Goal: Transaction & Acquisition: Obtain resource

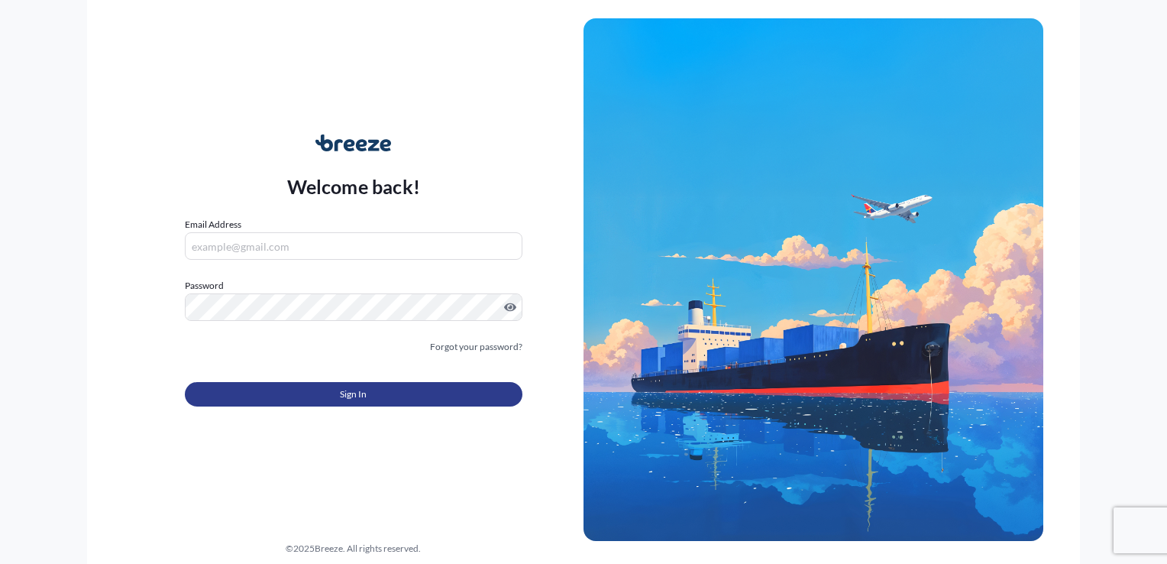
type input "[PERSON_NAME][EMAIL_ADDRESS][DOMAIN_NAME]"
click at [422, 396] on button "Sign In" at bounding box center [354, 394] width 338 height 24
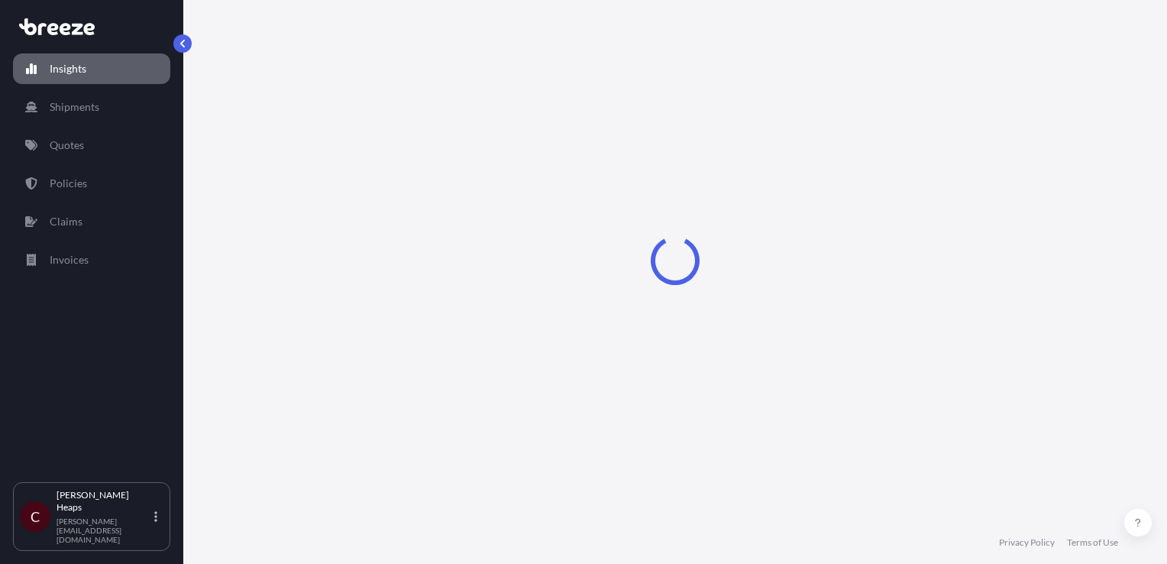
select select "2025"
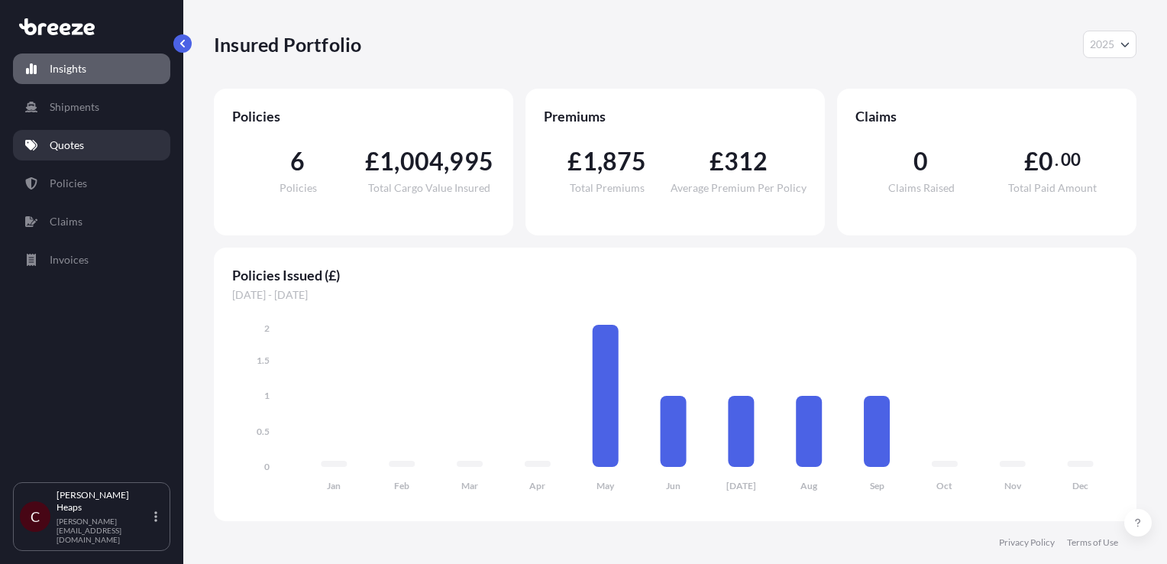
click at [64, 151] on p "Quotes" at bounding box center [67, 144] width 34 height 15
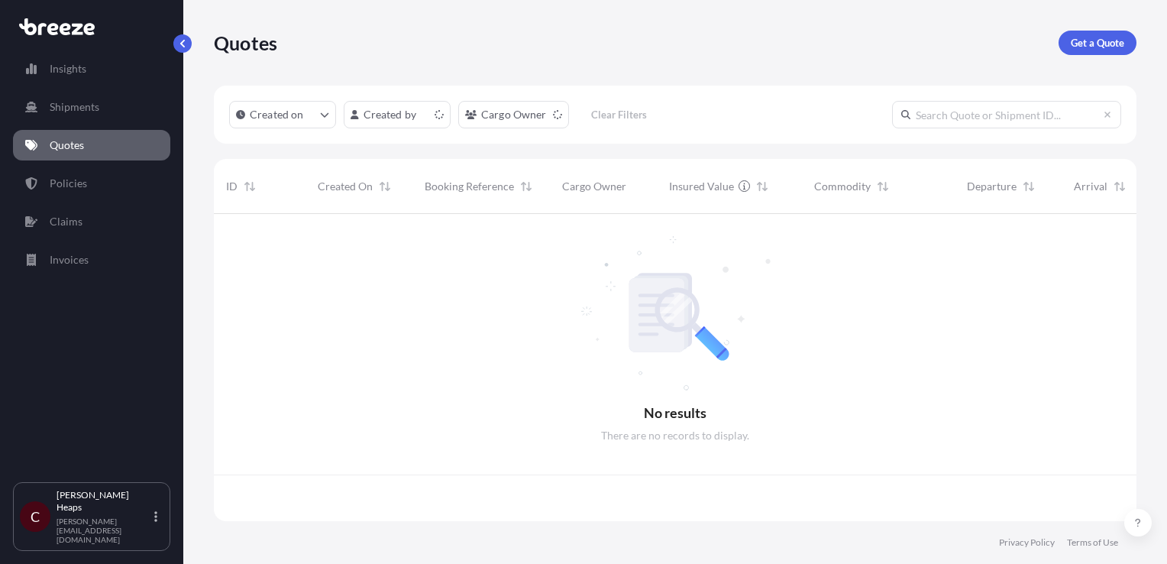
scroll to position [304, 910]
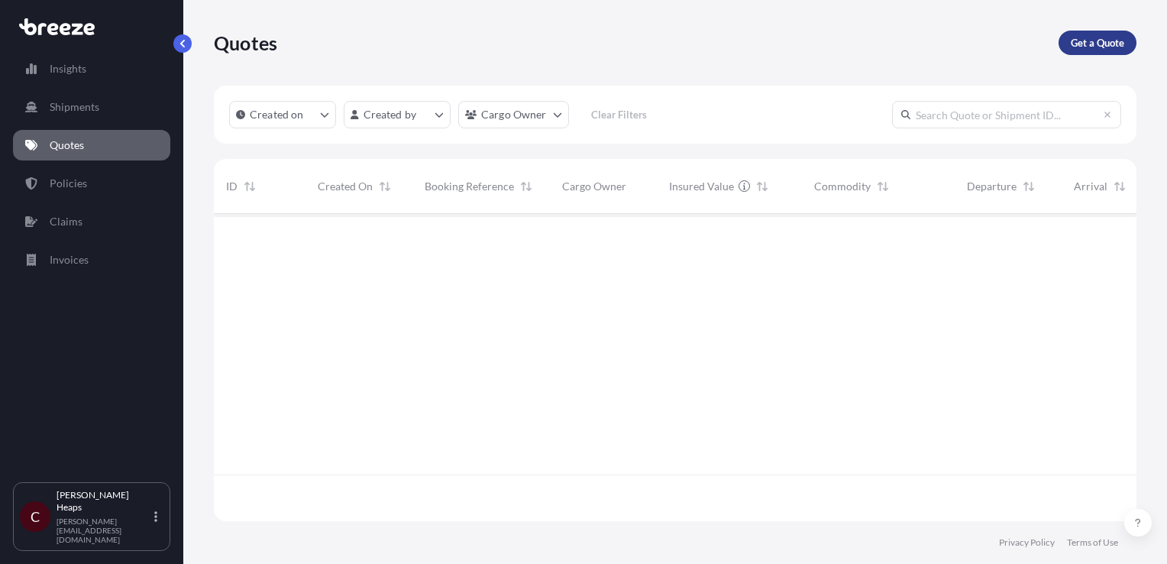
click at [1088, 42] on p "Get a Quote" at bounding box center [1097, 42] width 53 height 15
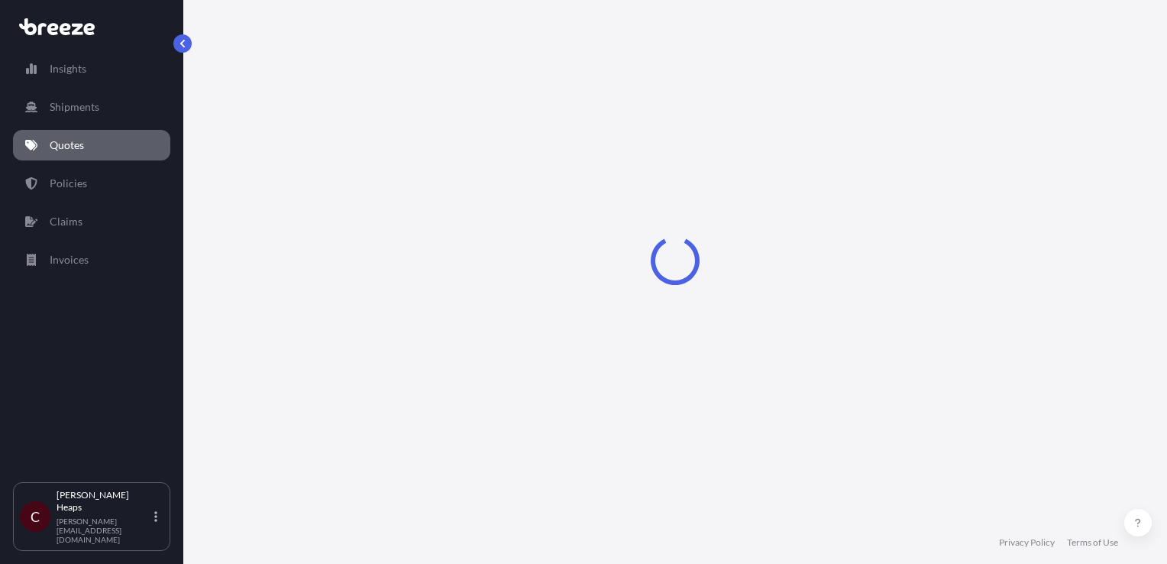
scroll to position [22, 0]
select select "Road"
select select "Sea"
select select "1"
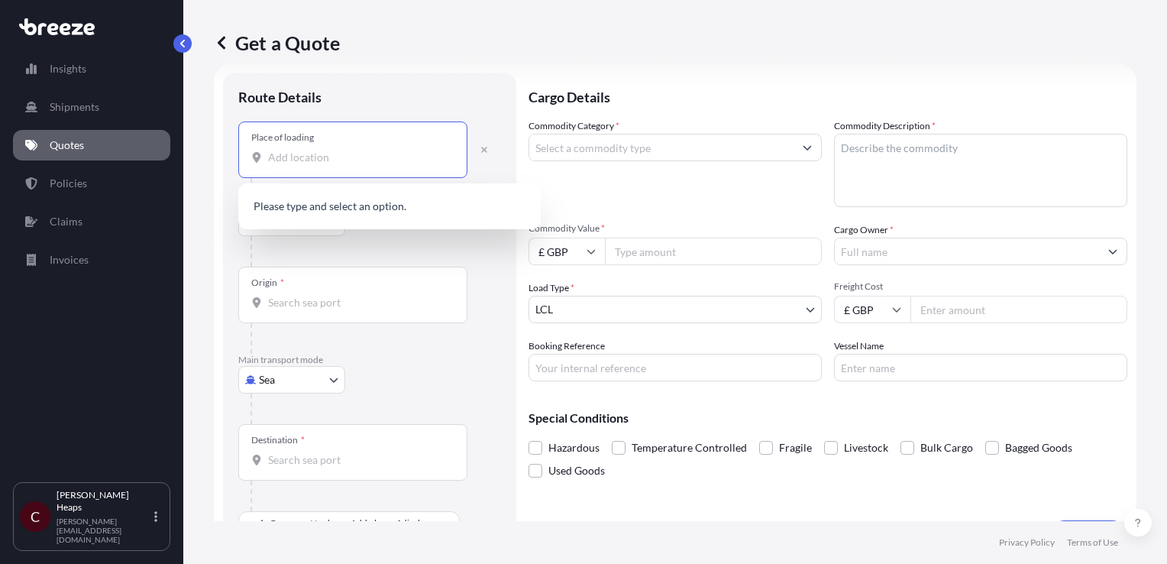
click at [287, 163] on input "Place of loading" at bounding box center [358, 157] width 180 height 15
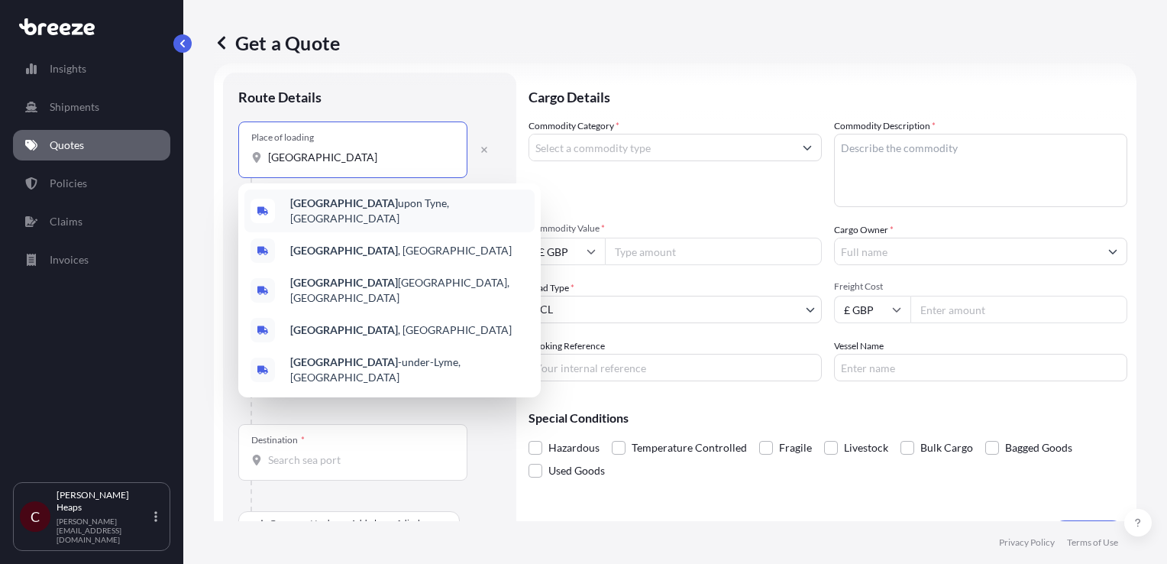
click at [325, 202] on b "[GEOGRAPHIC_DATA]" at bounding box center [344, 202] width 108 height 13
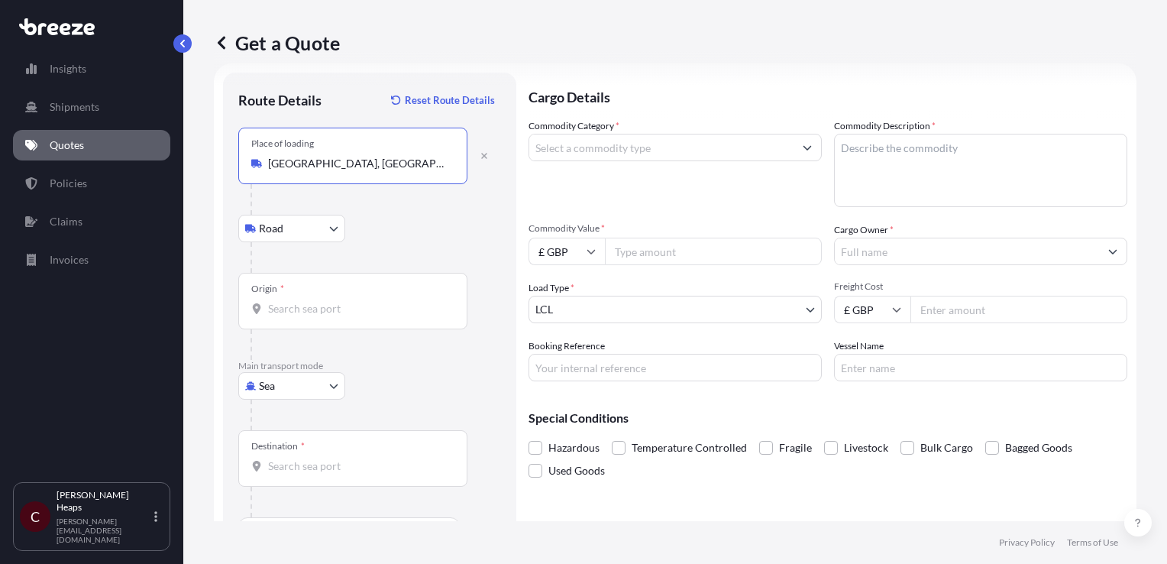
type input "[GEOGRAPHIC_DATA], [GEOGRAPHIC_DATA]"
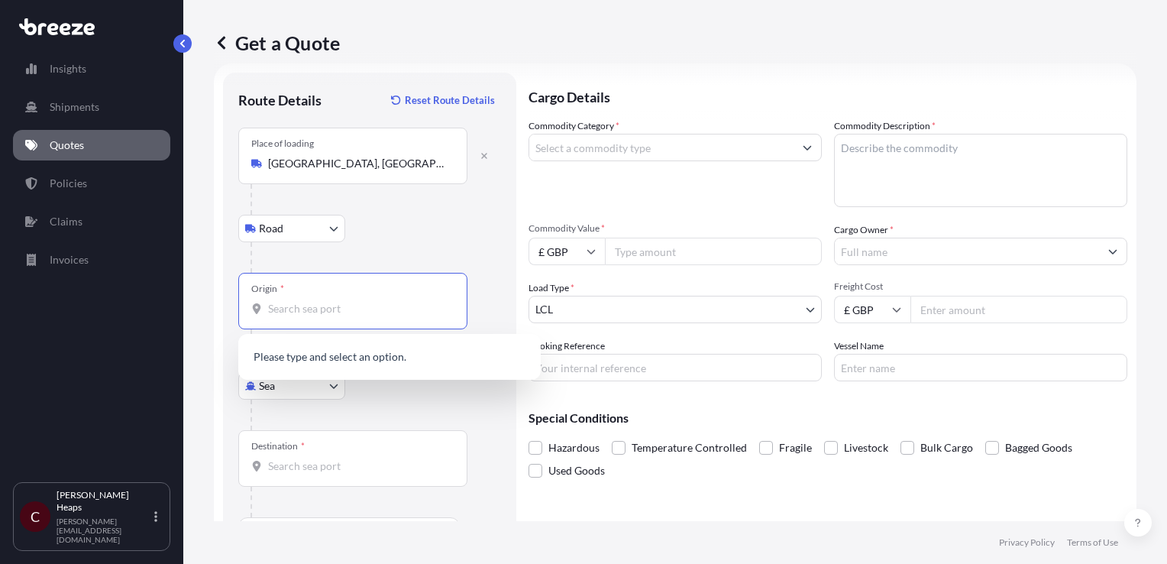
click at [280, 309] on input "Origin *" at bounding box center [358, 308] width 180 height 15
click at [396, 351] on span "GBFXT - Felixstowe , [GEOGRAPHIC_DATA]" at bounding box center [392, 358] width 205 height 15
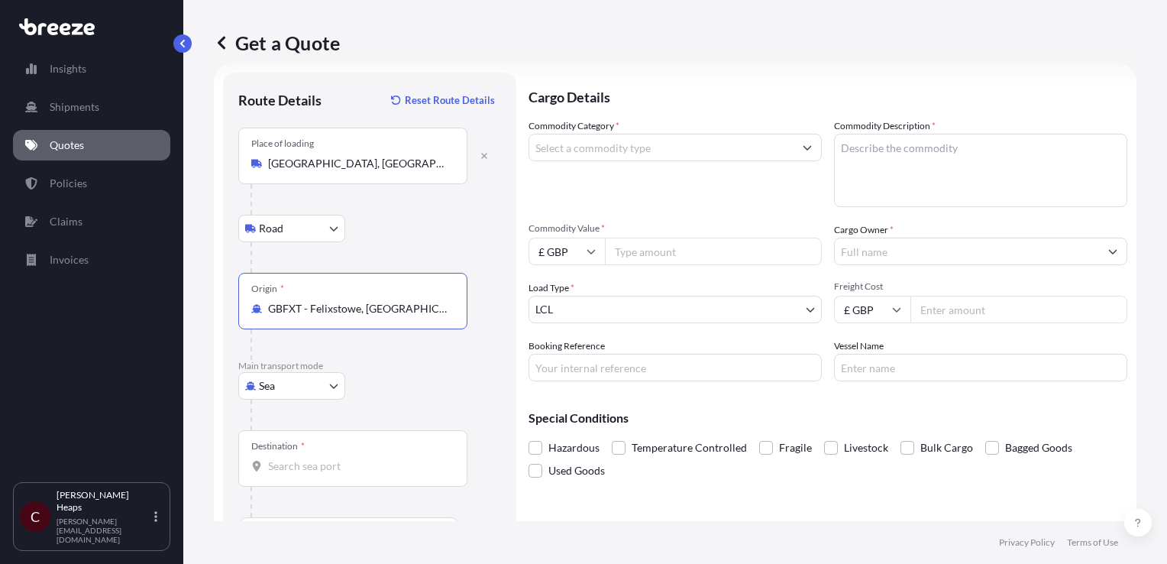
type input "GBFXT - Felixstowe, [GEOGRAPHIC_DATA]"
click at [283, 467] on input "Destination *" at bounding box center [358, 465] width 180 height 15
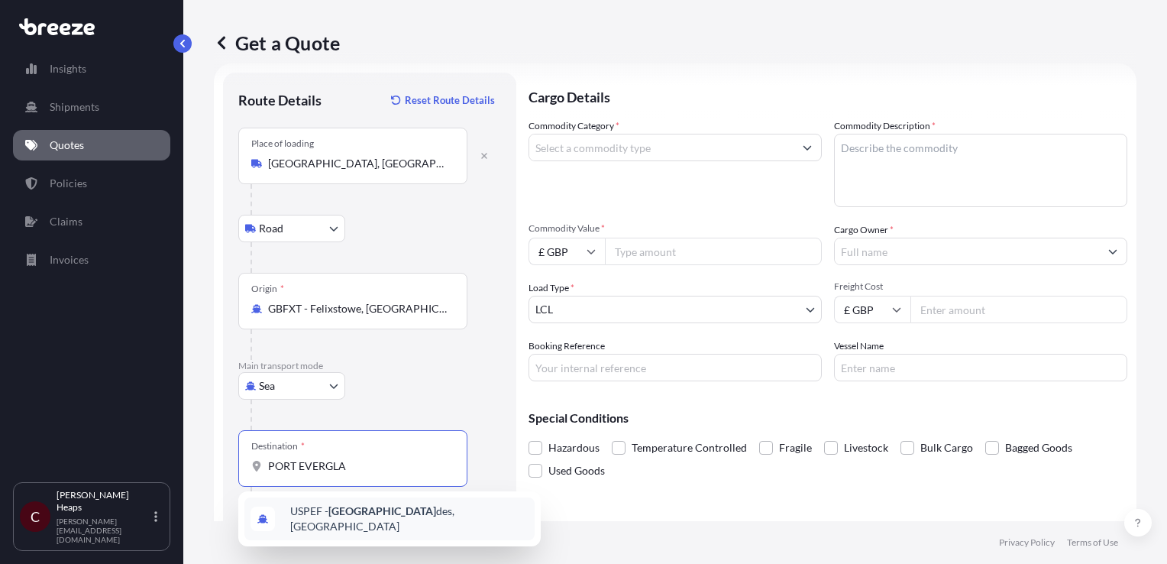
click at [348, 508] on span "USPEF - [GEOGRAPHIC_DATA] des, [GEOGRAPHIC_DATA]" at bounding box center [409, 518] width 238 height 31
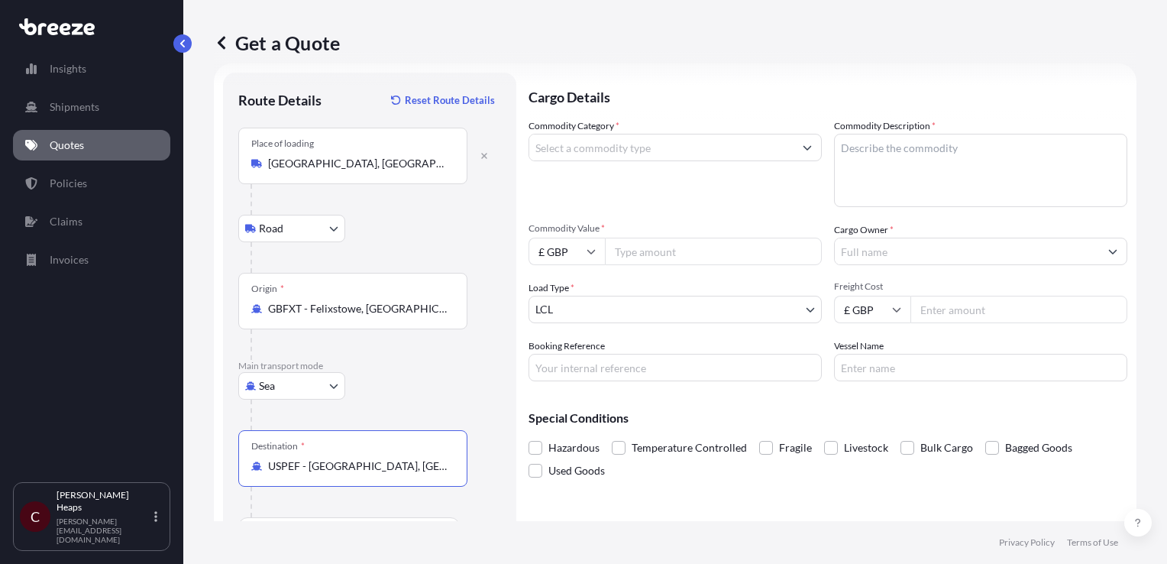
scroll to position [66, 0]
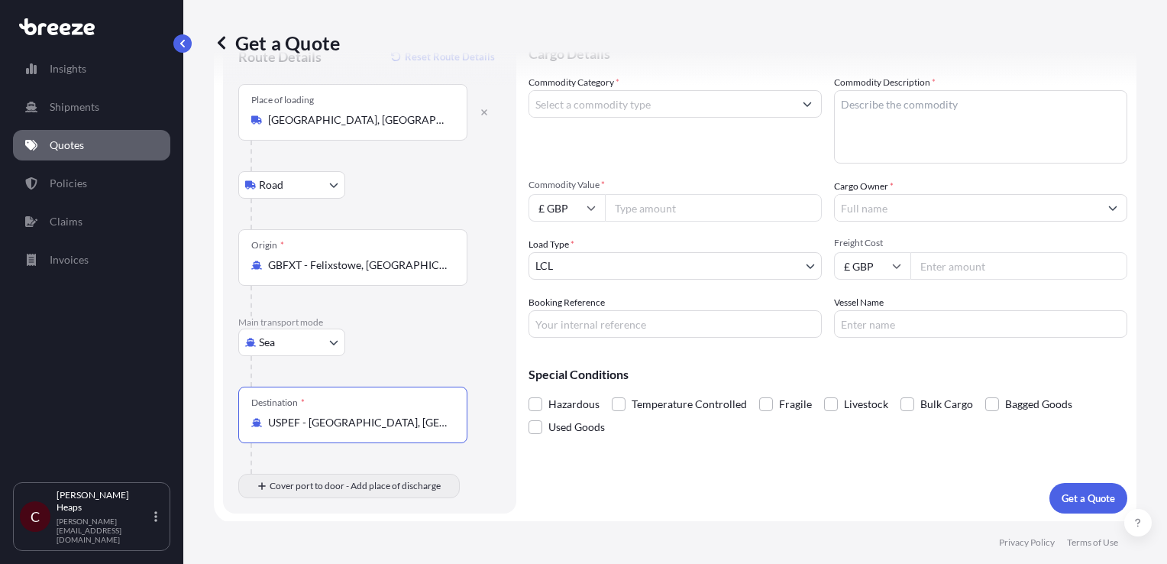
type input "USPEF - [GEOGRAPHIC_DATA], [GEOGRAPHIC_DATA]"
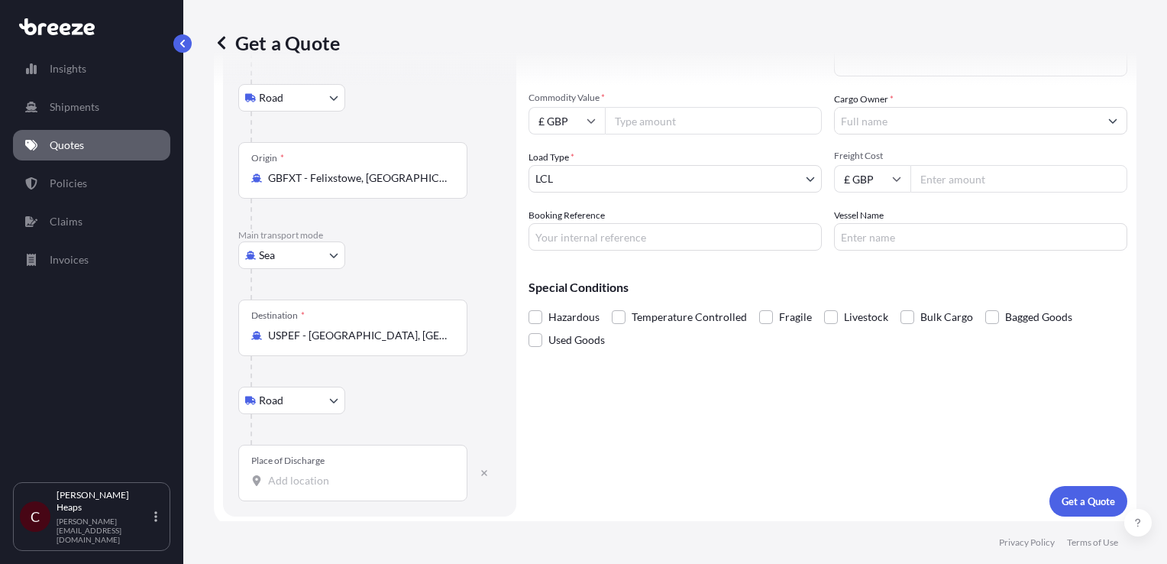
scroll to position [156, 0]
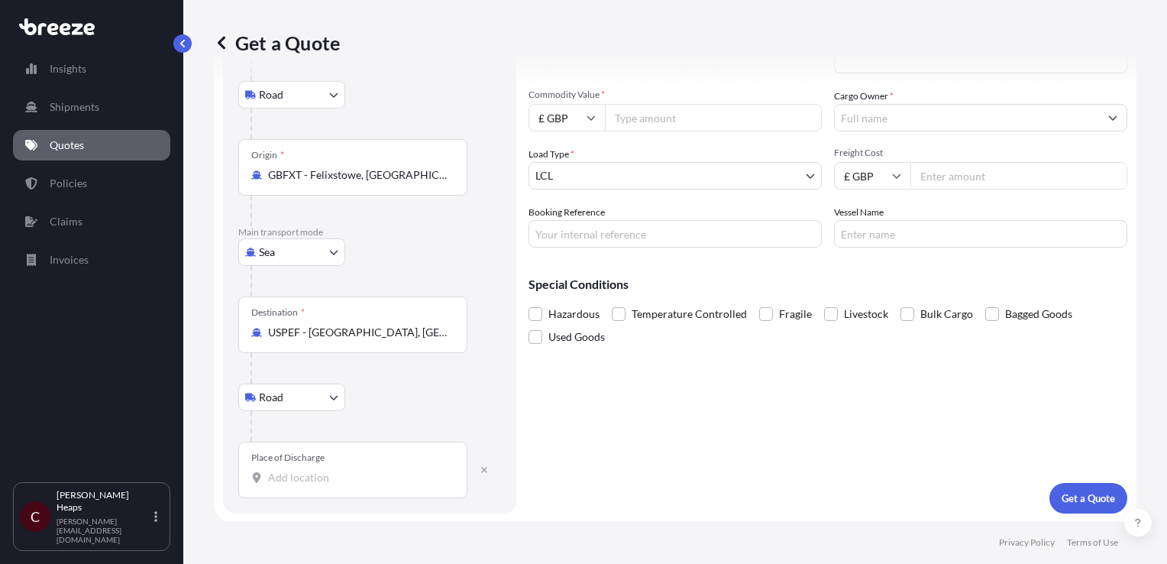
click at [336, 481] on input "Place of Discharge" at bounding box center [358, 477] width 180 height 15
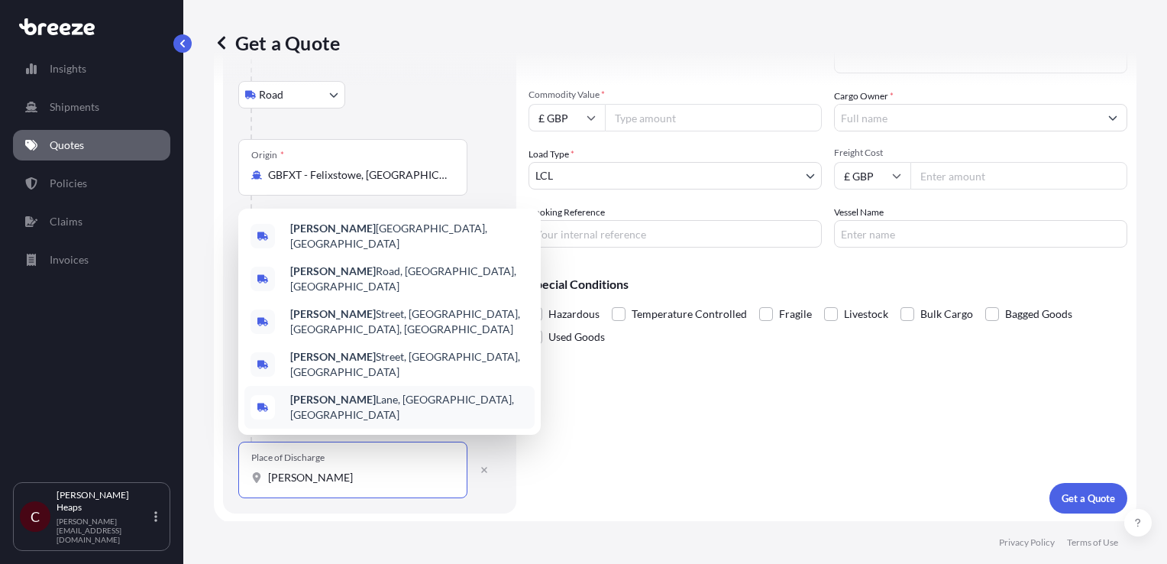
click at [376, 488] on div "Place of Discharge [PERSON_NAME]" at bounding box center [352, 469] width 229 height 57
click at [376, 485] on input "[PERSON_NAME]" at bounding box center [358, 477] width 180 height 15
click at [333, 474] on input "[PERSON_NAME]" at bounding box center [358, 477] width 180 height 15
drag, startPoint x: 333, startPoint y: 474, endPoint x: 192, endPoint y: 466, distance: 140.7
click at [192, 466] on div "Get a Quote Route Details Reset Route Details Place of loading [GEOGRAPHIC_DATA…" at bounding box center [675, 260] width 984 height 521
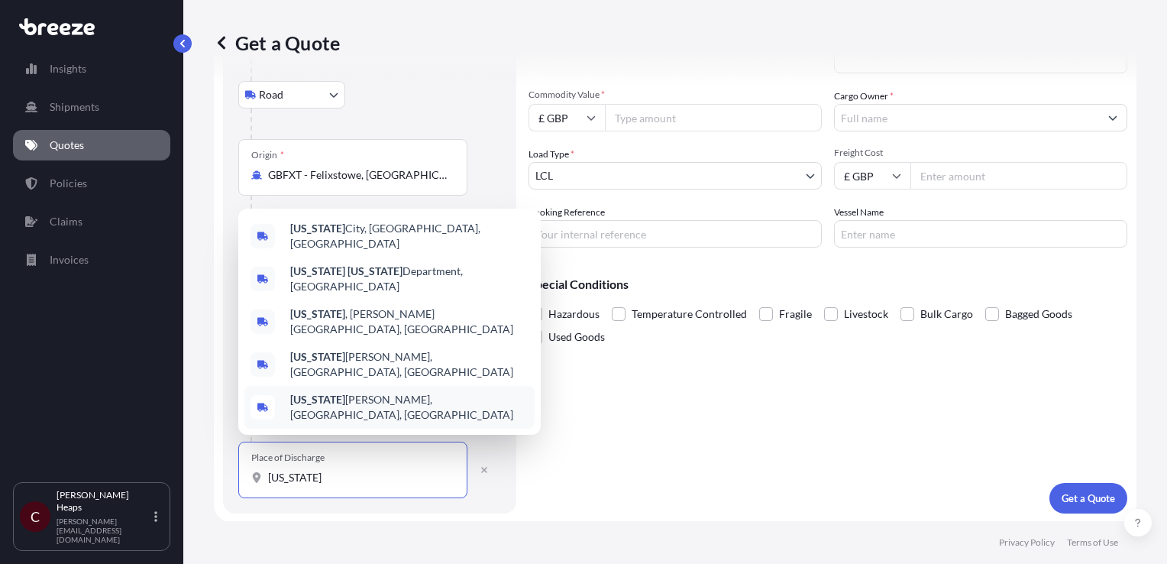
drag, startPoint x: 340, startPoint y: 476, endPoint x: 99, endPoint y: 467, distance: 240.8
click at [172, 471] on div "Insights Shipments Quotes Policies Claims Invoices C [PERSON_NAME] [PERSON_NAME…" at bounding box center [583, 282] width 1167 height 564
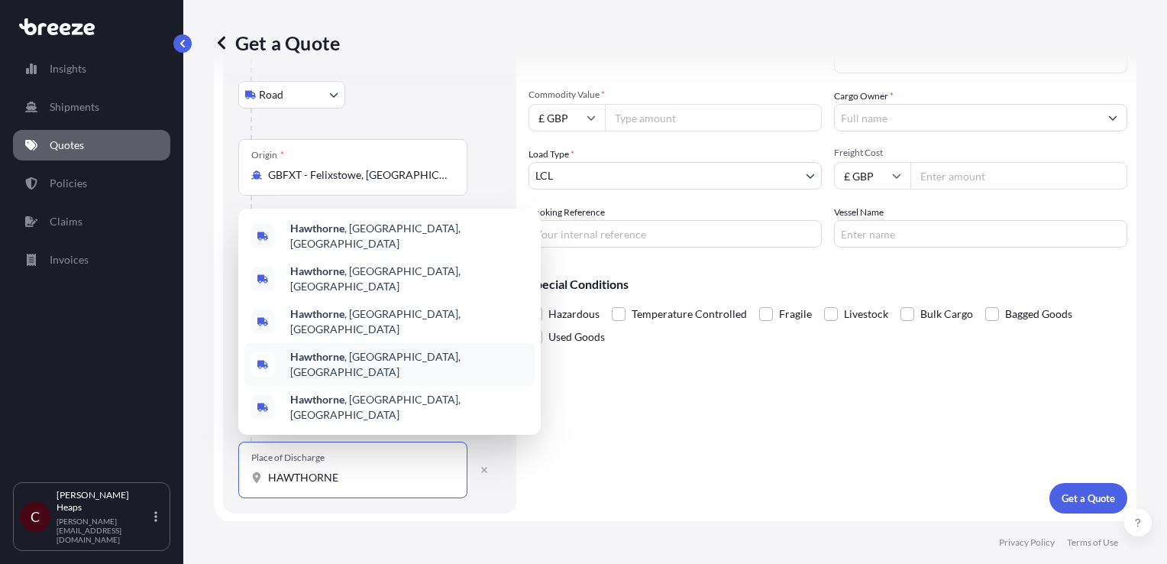
click at [346, 364] on div "[GEOGRAPHIC_DATA] , [GEOGRAPHIC_DATA], [GEOGRAPHIC_DATA]" at bounding box center [389, 364] width 290 height 43
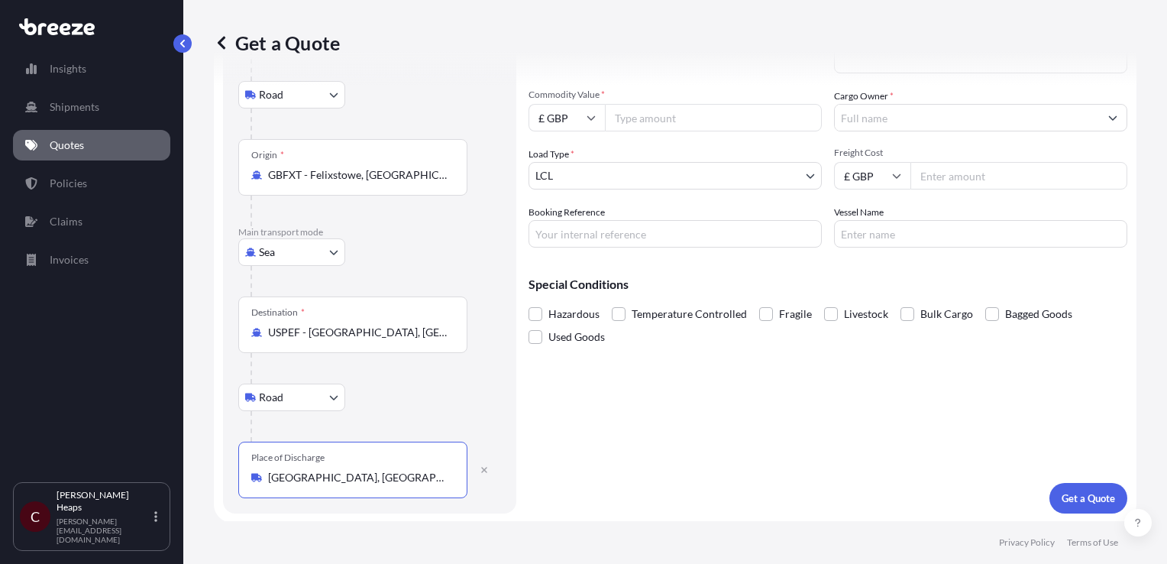
type input "[GEOGRAPHIC_DATA], [GEOGRAPHIC_DATA], [GEOGRAPHIC_DATA]"
click at [661, 118] on input "Commodity Value *" at bounding box center [713, 117] width 217 height 27
type input "248147.42"
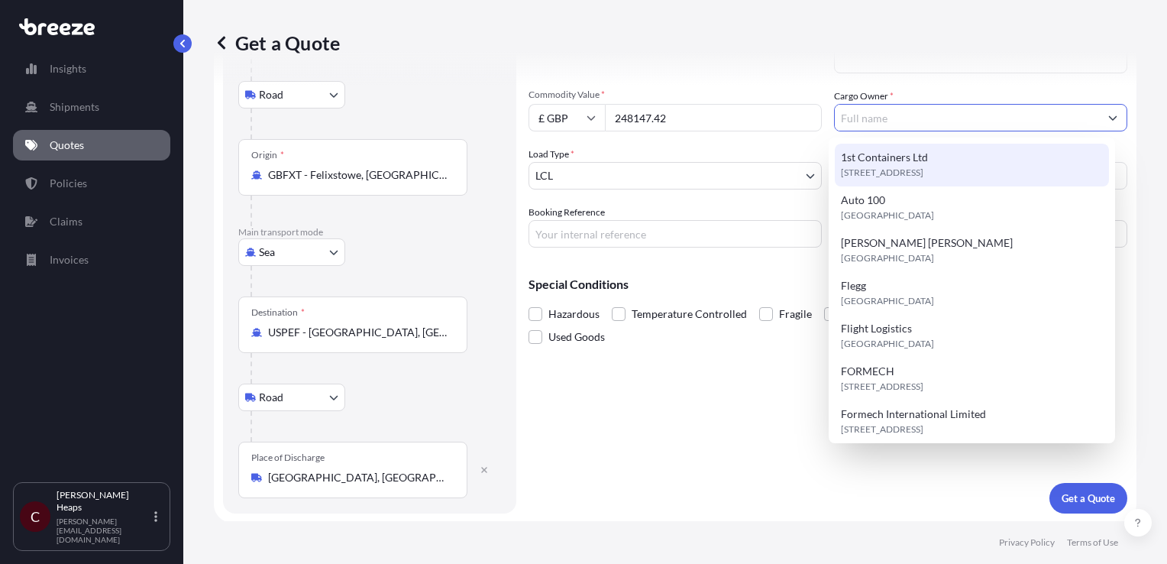
click at [883, 115] on input "Cargo Owner *" at bounding box center [967, 117] width 264 height 27
paste input "Enspec Power Ltd"
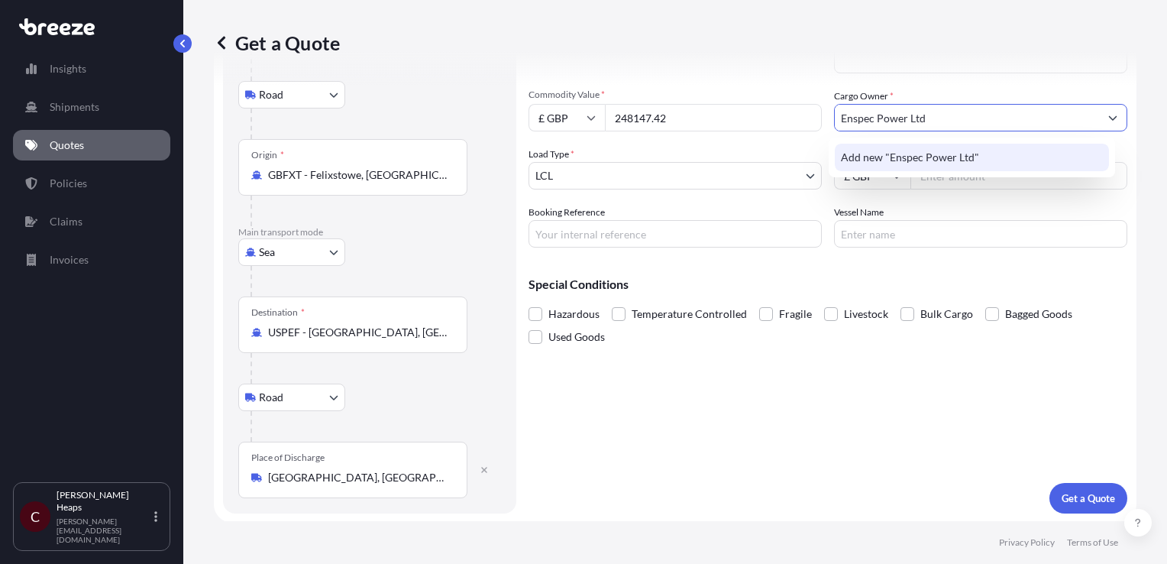
click at [943, 157] on span "Add new "Enspec Power Ltd"" at bounding box center [910, 157] width 138 height 15
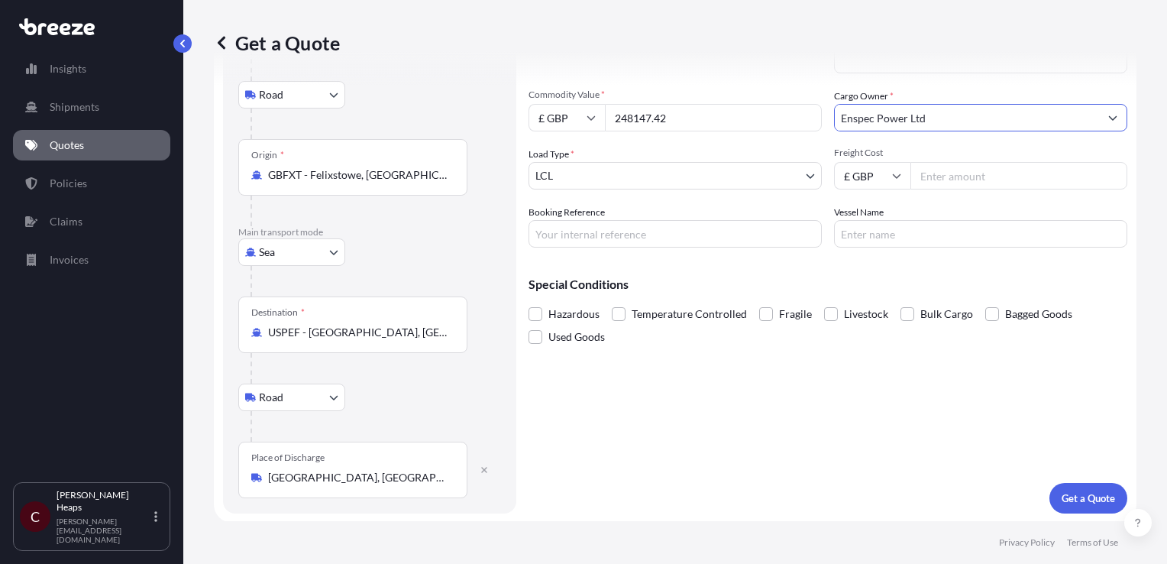
type input "Enspec Power Ltd"
click at [580, 179] on body "15 options available. 0 options available. 1 option available. Insights Shipmen…" at bounding box center [583, 282] width 1167 height 564
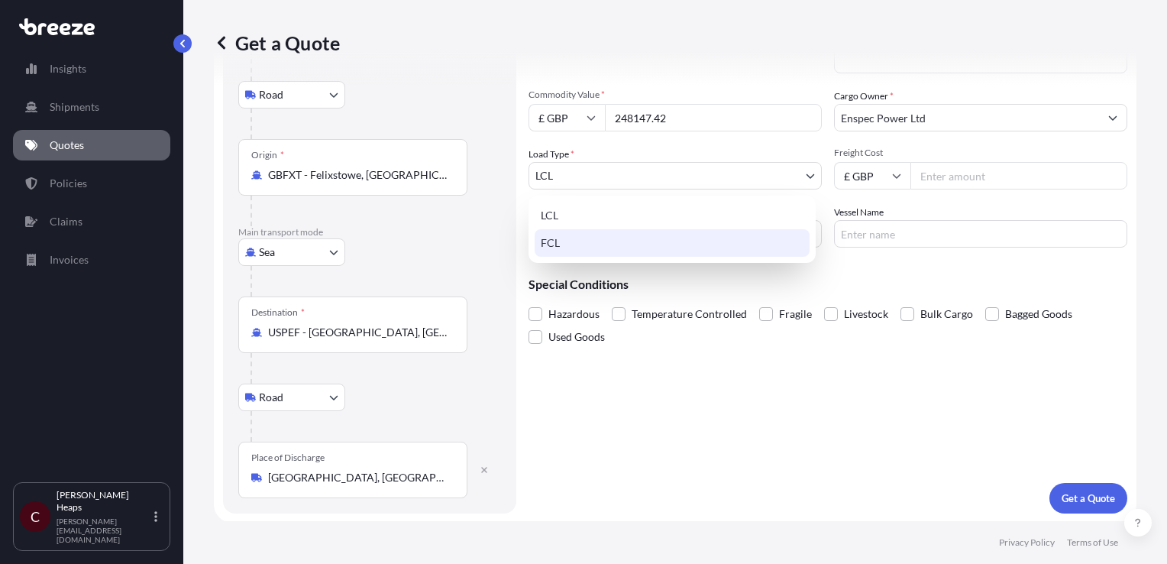
click at [560, 240] on div "FCL" at bounding box center [672, 242] width 275 height 27
select select "2"
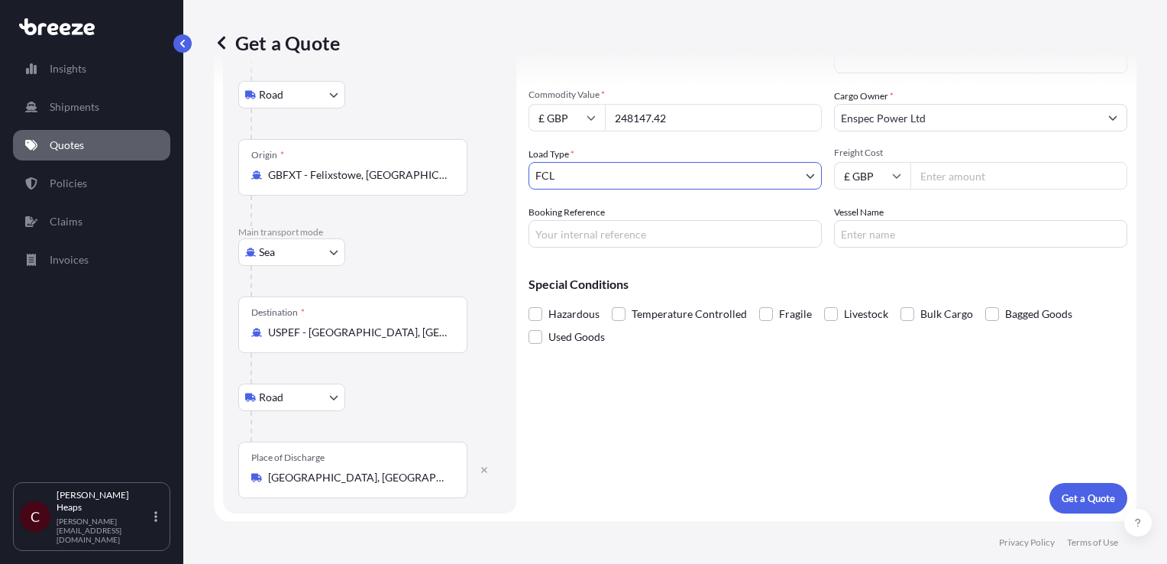
click at [935, 177] on input "Freight Cost" at bounding box center [1018, 175] width 217 height 27
type input "14365"
click at [703, 234] on input "Booking Reference" at bounding box center [675, 233] width 293 height 27
type input "m"
type input "p"
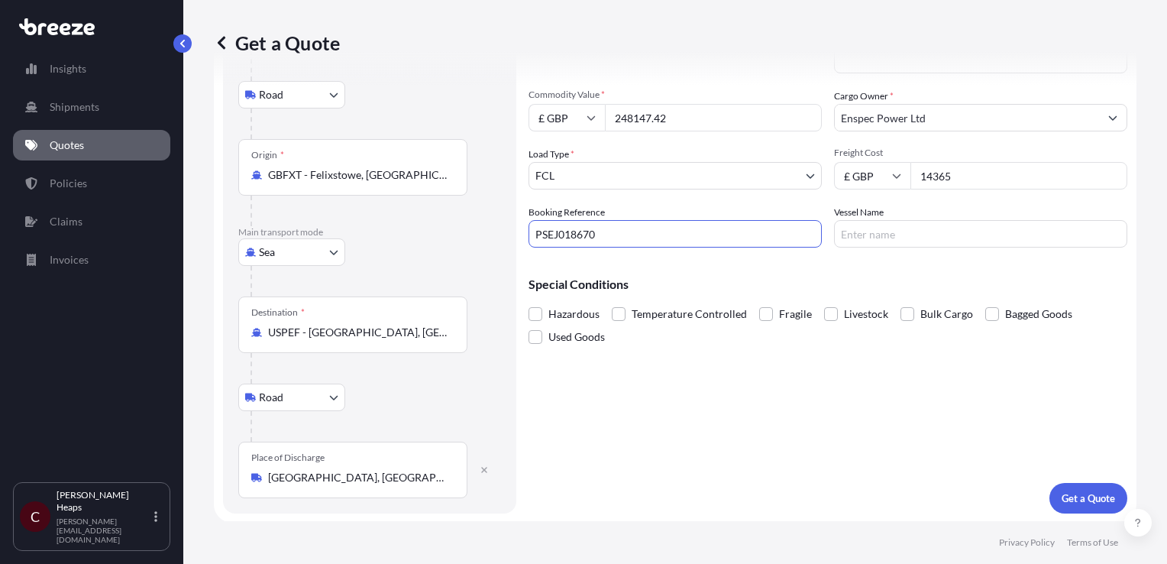
type input "PSEJ018670"
type input "PUERTO [PERSON_NAME] EXPRESS"
click at [1078, 492] on p "Get a Quote" at bounding box center [1088, 497] width 53 height 15
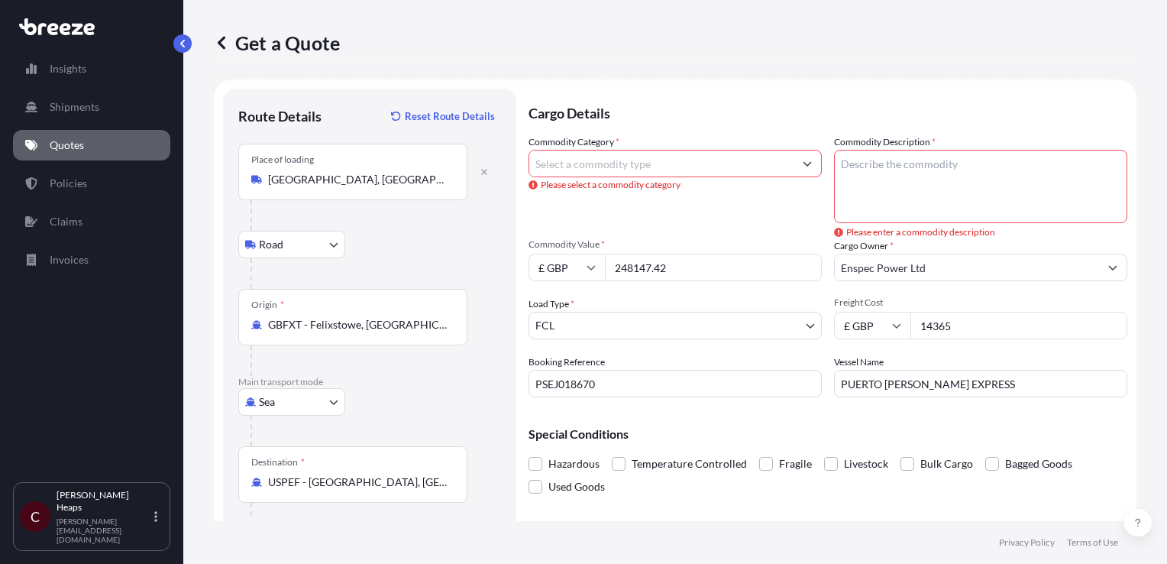
scroll to position [0, 0]
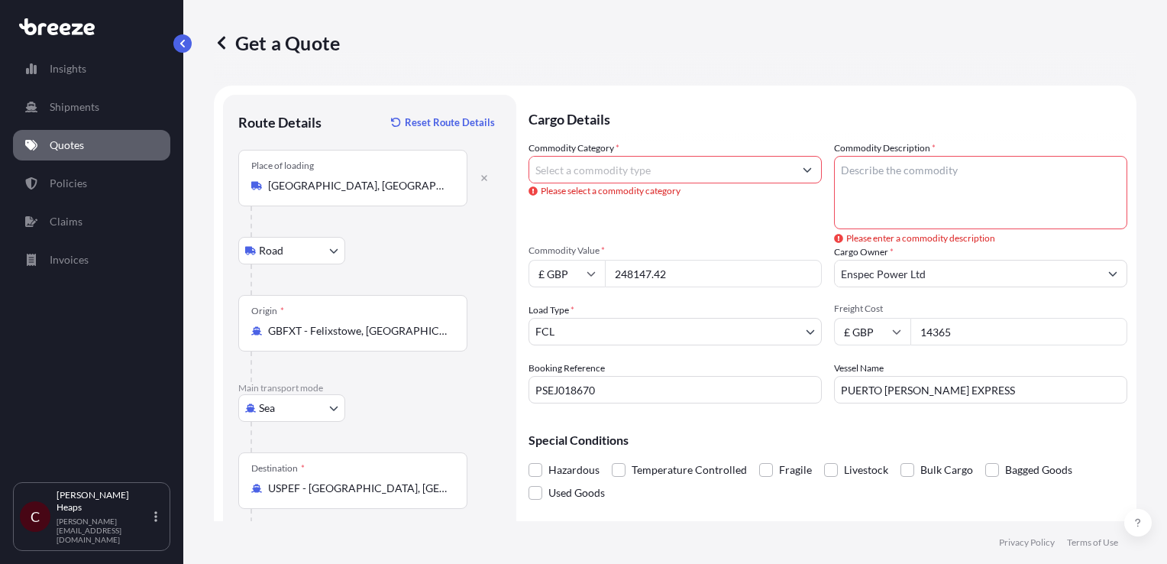
click at [865, 215] on textarea "Commodity Description *" at bounding box center [980, 192] width 293 height 73
click at [556, 163] on input "Commodity Category *" at bounding box center [661, 169] width 264 height 27
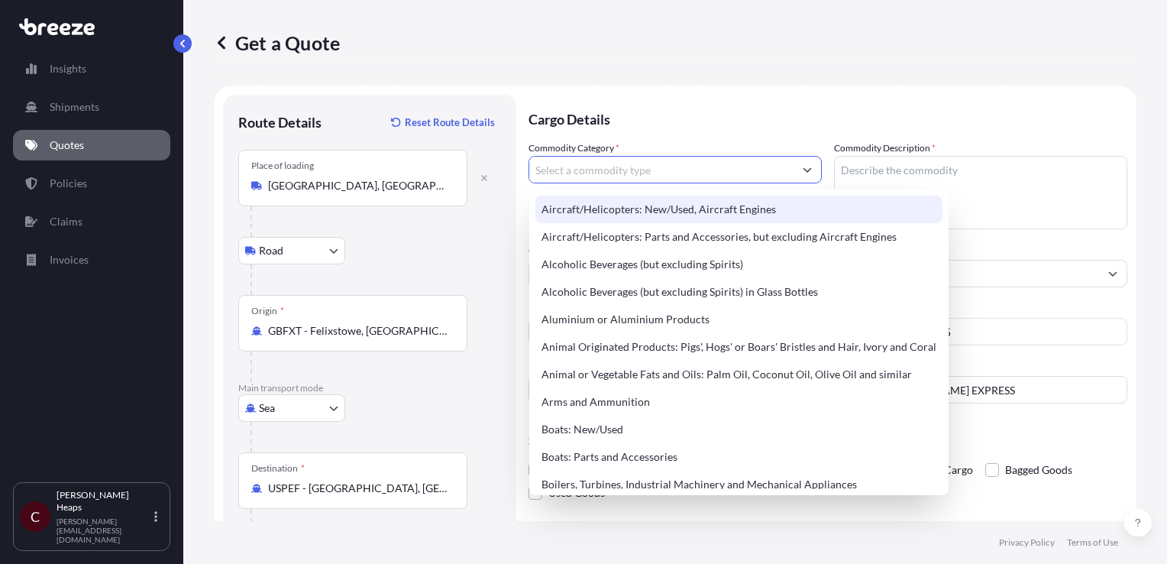
click at [600, 167] on input "Commodity Category *" at bounding box center [661, 169] width 264 height 27
paste input "Reactive Modulator Panel"
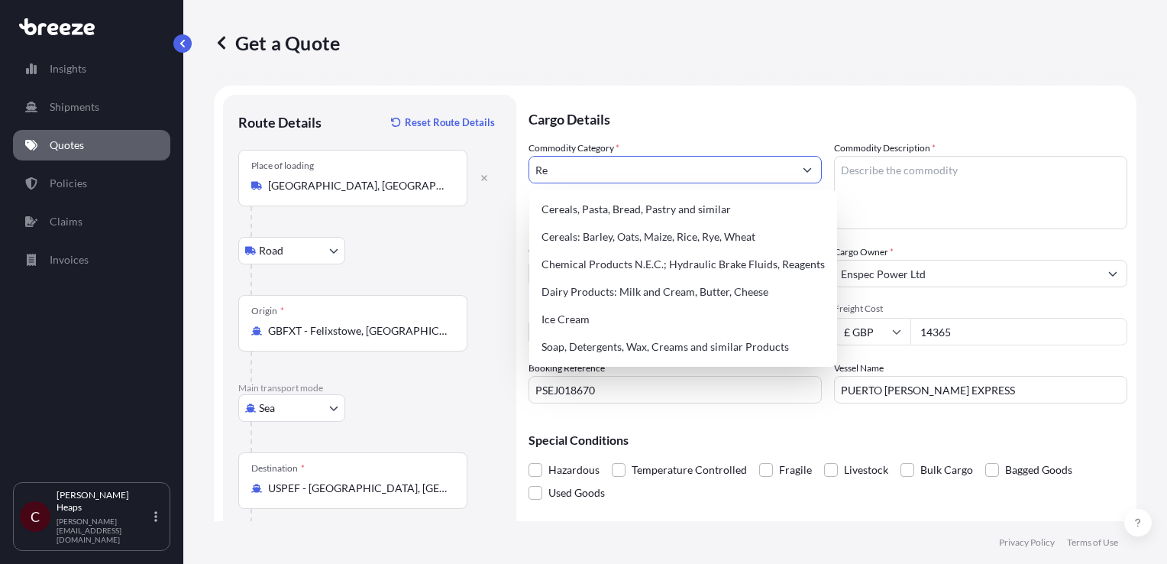
type input "R"
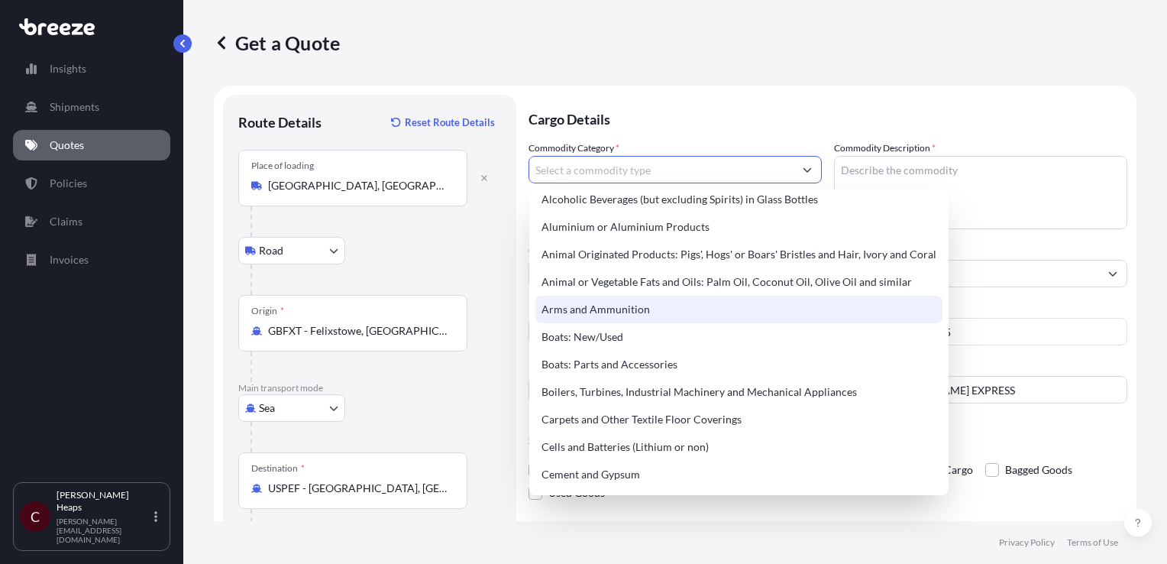
scroll to position [306, 0]
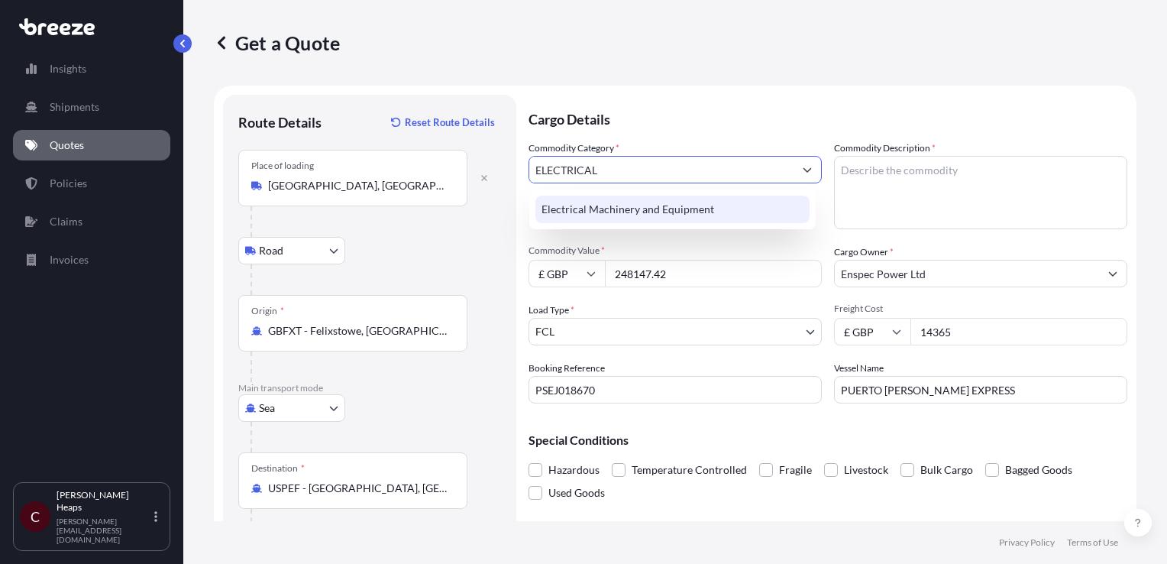
click at [594, 205] on div "Electrical Machinery and Equipment" at bounding box center [672, 209] width 274 height 27
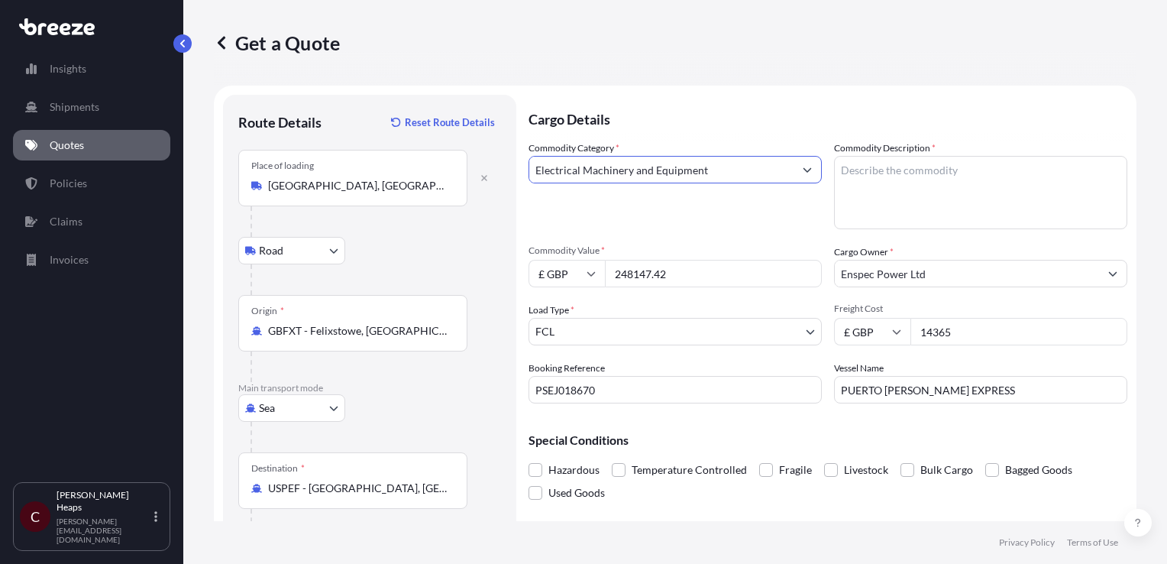
type input "Electrical Machinery and Equipment"
click at [862, 185] on textarea "Commodity Description *" at bounding box center [980, 192] width 293 height 73
paste textarea "8537109899"
drag, startPoint x: 932, startPoint y: 160, endPoint x: 766, endPoint y: 178, distance: 166.7
click at [766, 178] on div "Commodity Category * Electrical Machinery and Equipment Commodity Description *…" at bounding box center [828, 272] width 599 height 263
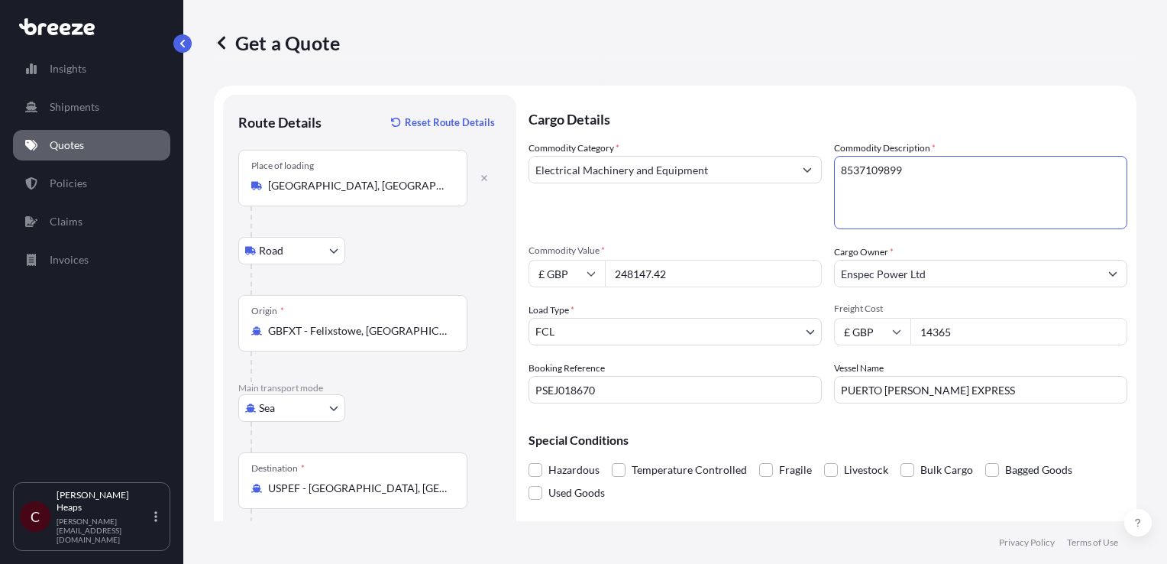
paste textarea "Reactive Modulator Panel"
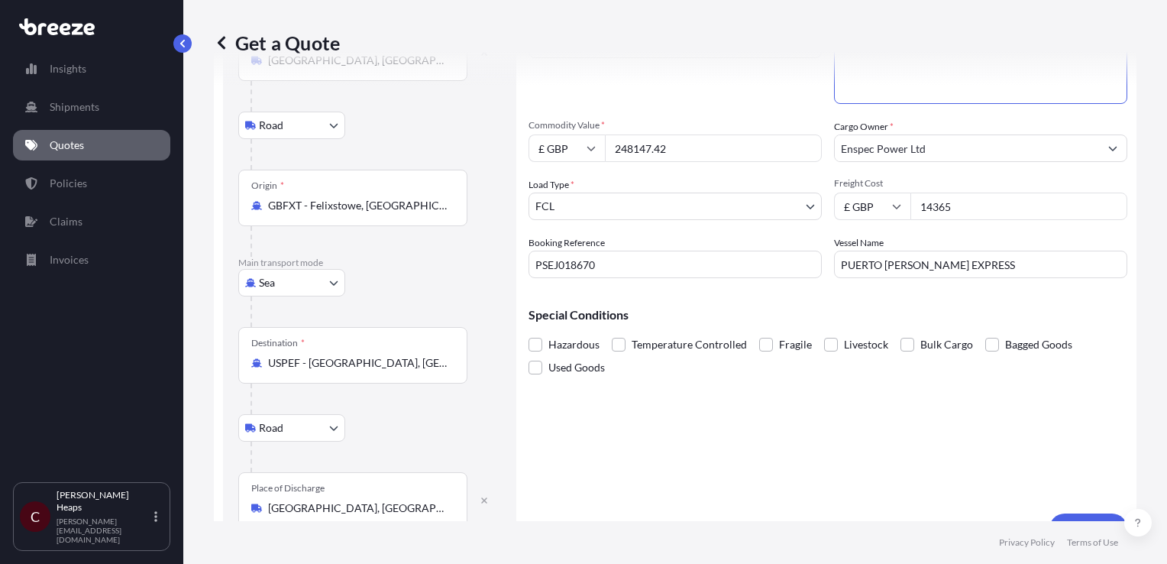
scroll to position [153, 0]
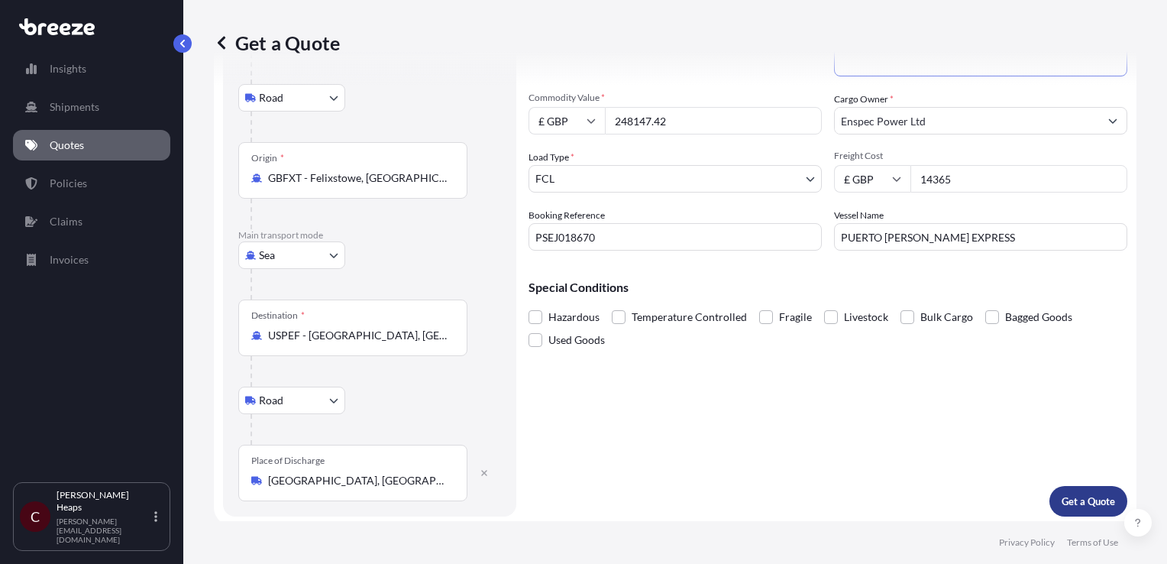
type textarea "Reactive Modulator Panel"
click at [1051, 489] on button "Get a Quote" at bounding box center [1088, 501] width 78 height 31
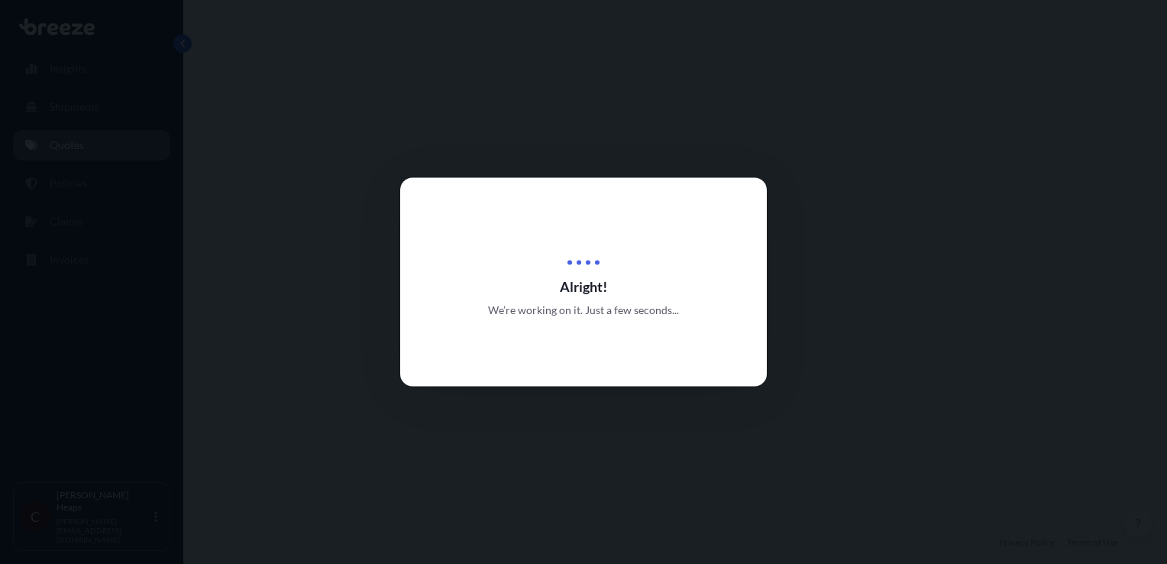
select select "Road"
select select "Sea"
select select "Road"
select select "2"
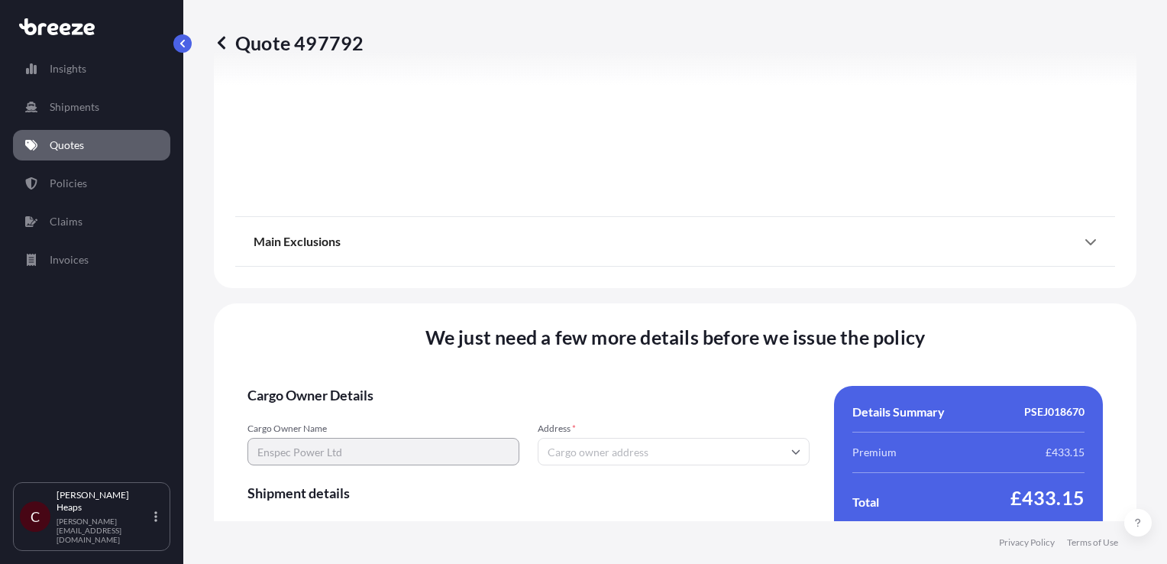
scroll to position [2158, 0]
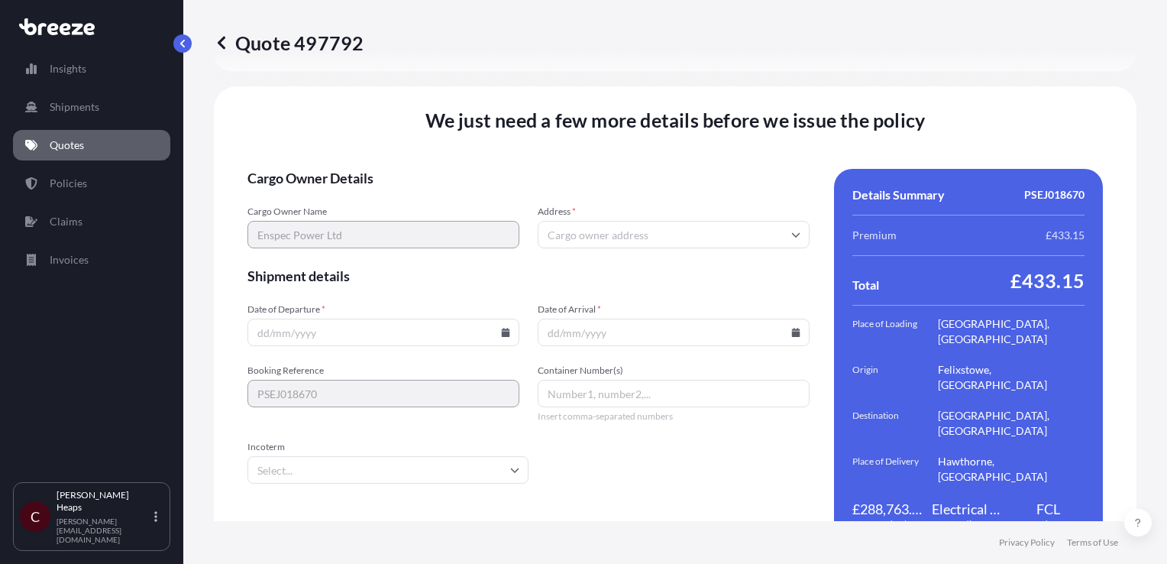
click at [649, 221] on input "Address *" at bounding box center [674, 234] width 272 height 27
paste input "[STREET_ADDRESS]"
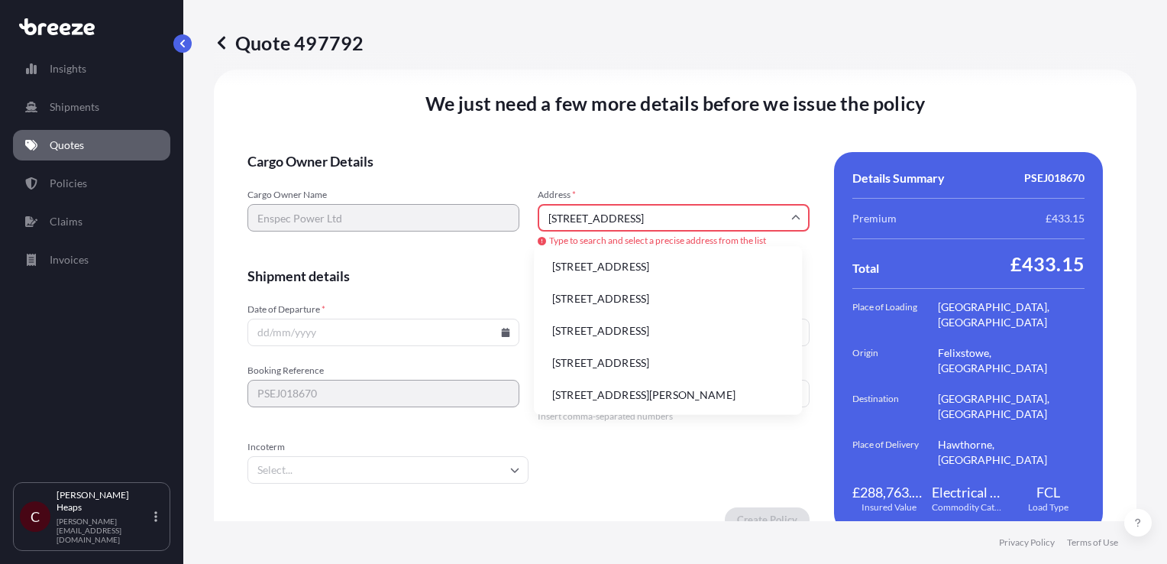
scroll to position [2, 0]
click at [479, 203] on div "Cargo Owner Name Enspec Power Ltd Address * [STREET_ADDRESS] Type to search and…" at bounding box center [528, 219] width 562 height 60
paste input "WA9 1UA"
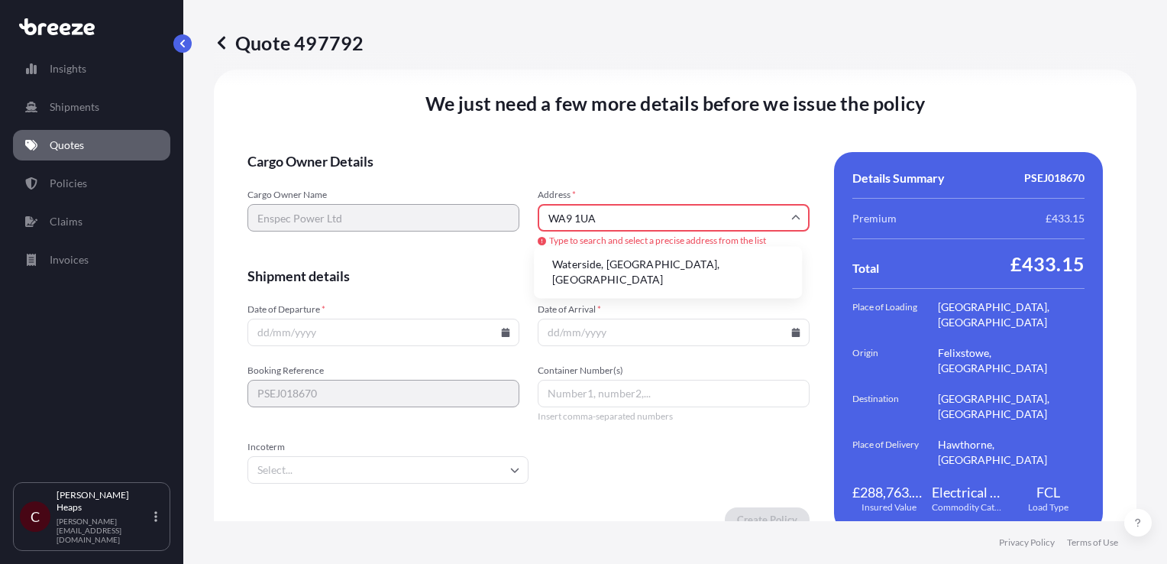
click at [669, 267] on li "Waterside, [GEOGRAPHIC_DATA], [GEOGRAPHIC_DATA]" at bounding box center [668, 272] width 256 height 40
type input "[STREET_ADDRESS]"
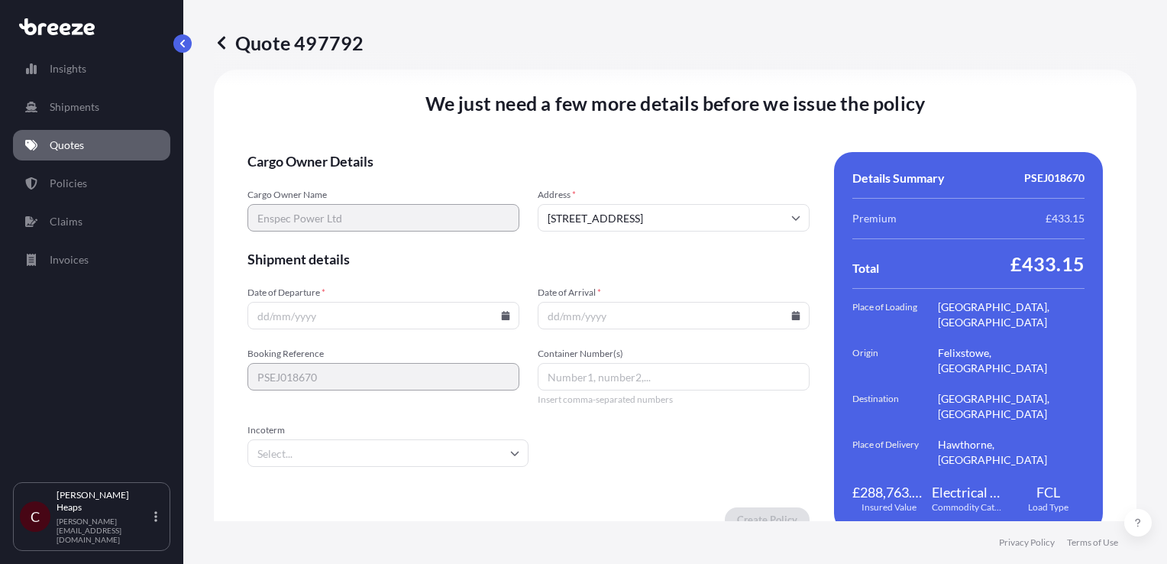
scroll to position [2158, 0]
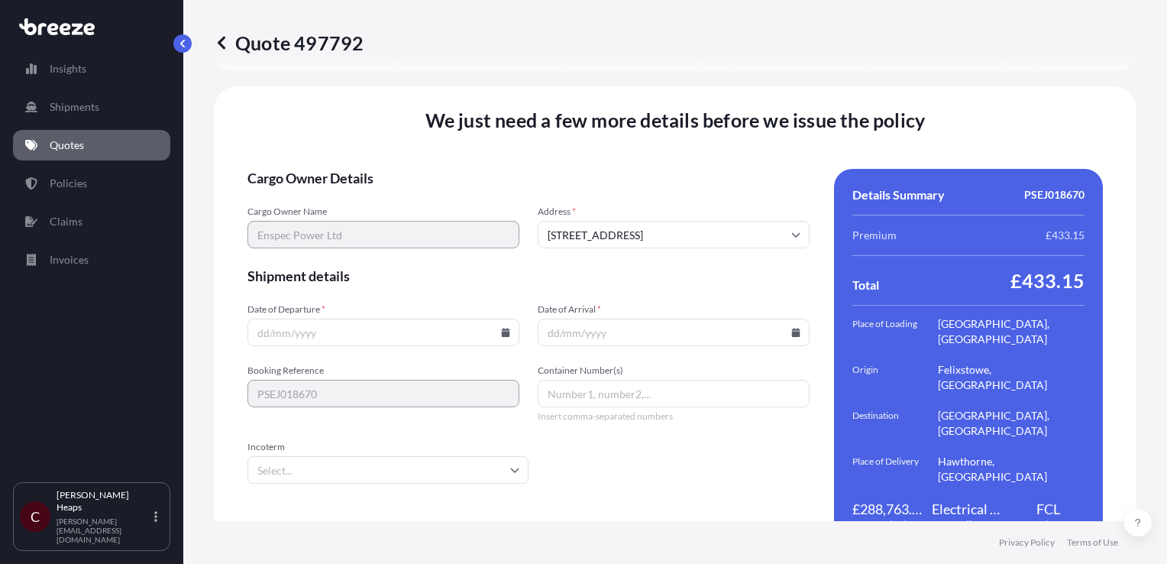
click at [284, 318] on input "Date of Departure *" at bounding box center [383, 331] width 272 height 27
click at [506, 328] on icon at bounding box center [505, 332] width 9 height 9
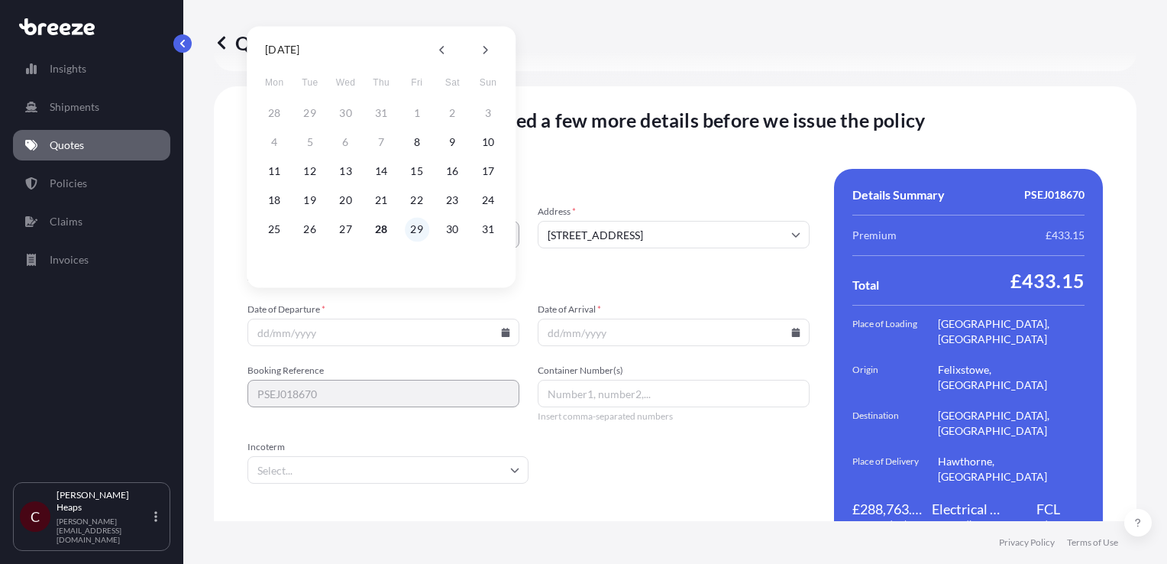
click at [412, 231] on button "29" at bounding box center [417, 229] width 24 height 24
type input "[DATE]"
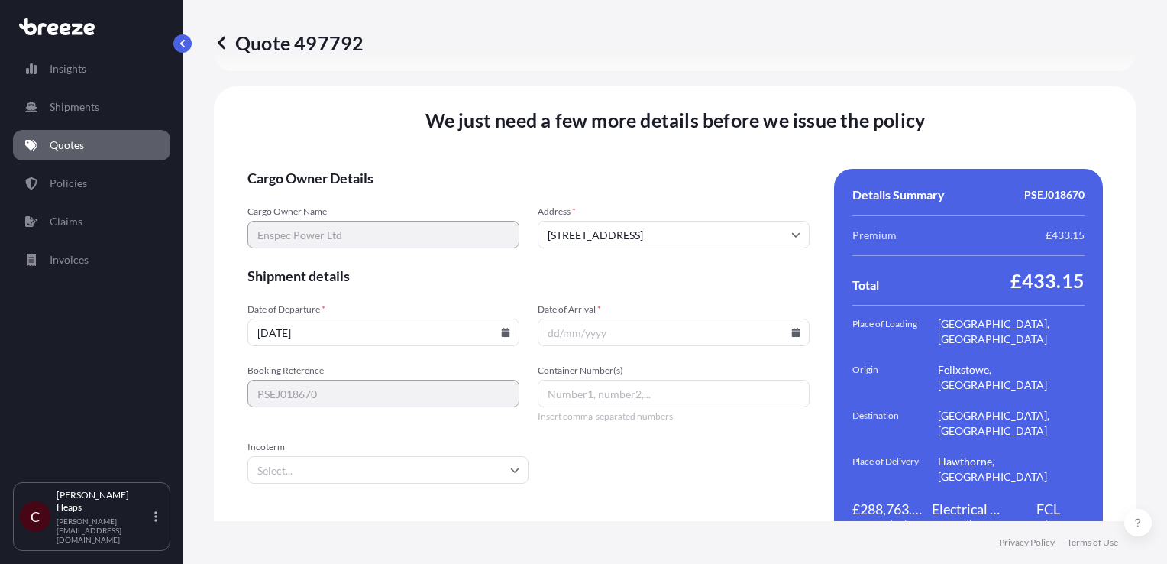
click at [614, 318] on input "Date of Arrival *" at bounding box center [674, 331] width 272 height 27
click at [786, 318] on input "Date of Arrival *" at bounding box center [674, 331] width 272 height 27
click at [782, 318] on input "Date of Arrival *" at bounding box center [674, 331] width 272 height 27
click at [792, 328] on icon at bounding box center [796, 332] width 8 height 9
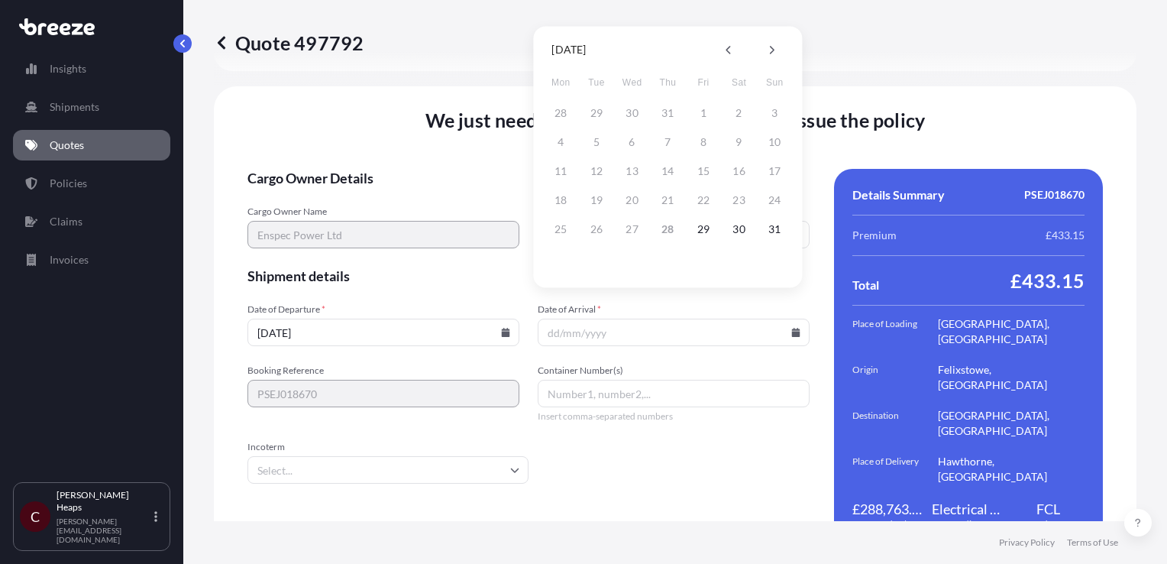
click at [645, 318] on input "Date of Arrival *" at bounding box center [674, 331] width 272 height 27
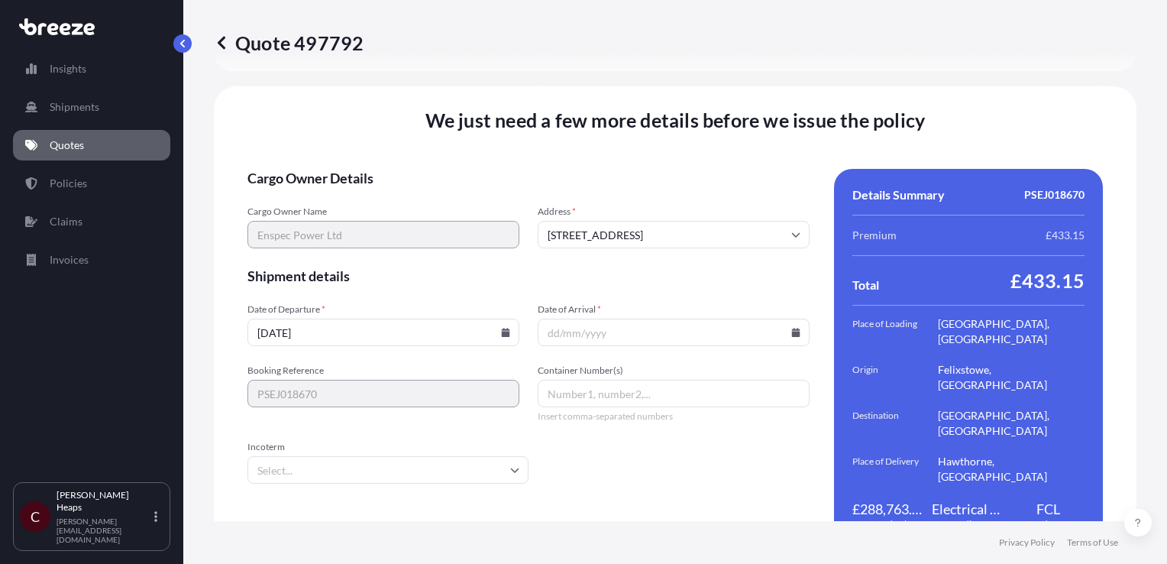
click at [647, 318] on input "Date of Arrival *" at bounding box center [674, 331] width 272 height 27
click at [697, 318] on input "Date of Arrival *" at bounding box center [674, 331] width 272 height 27
click at [792, 328] on icon at bounding box center [796, 332] width 8 height 9
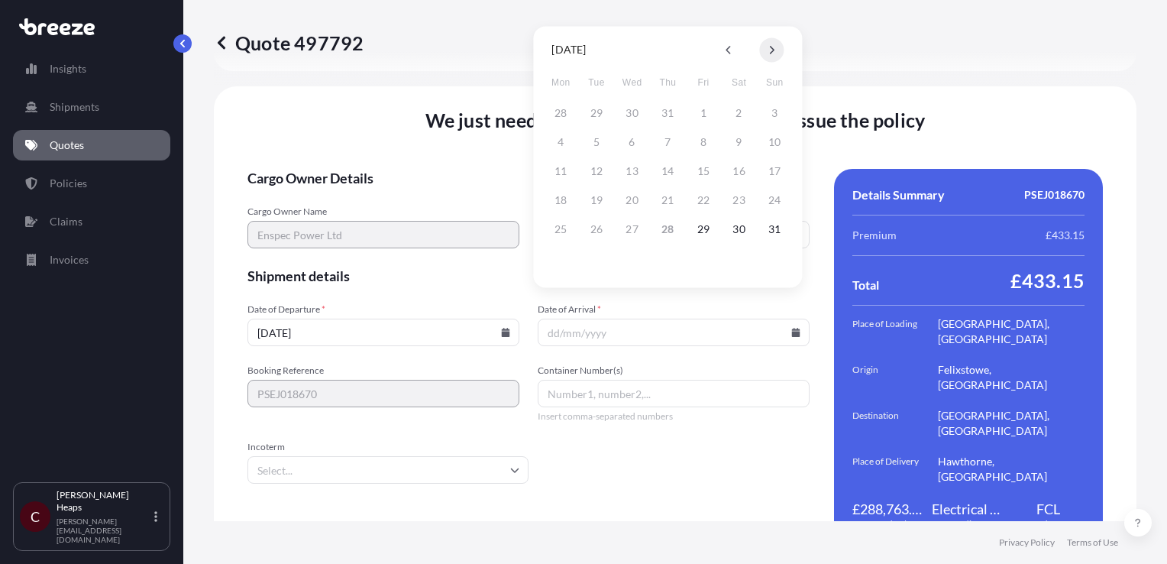
click at [774, 47] on button at bounding box center [771, 49] width 24 height 24
click at [710, 144] on button "10" at bounding box center [703, 142] width 24 height 24
type input "[DATE]"
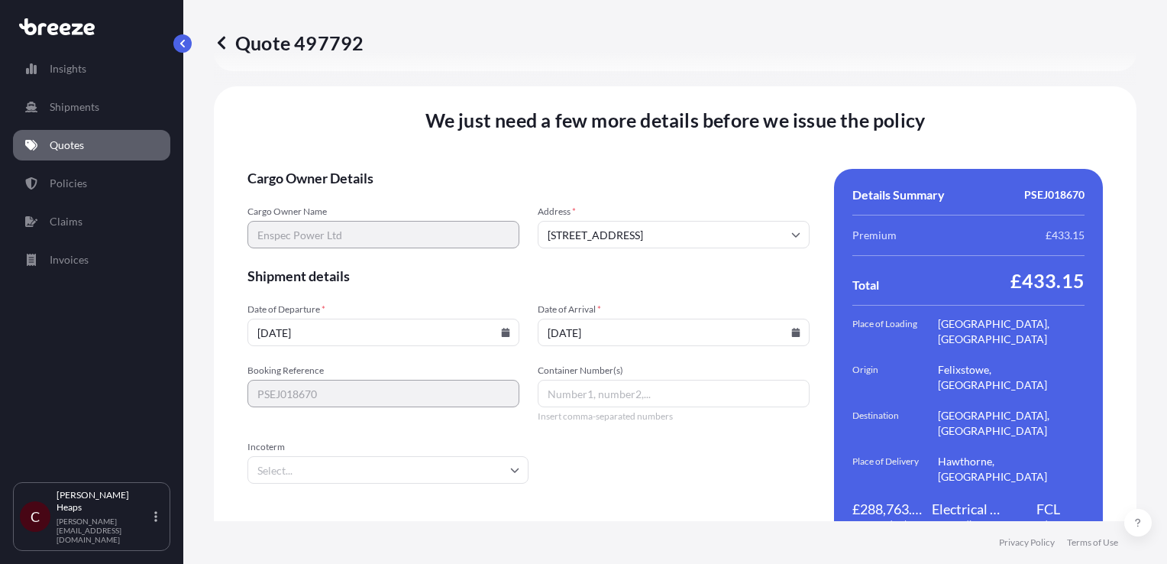
click at [587, 380] on input "Container Number(s)" at bounding box center [674, 393] width 272 height 27
type input "t"
type input "TBC"
click at [288, 456] on input "Incoterm" at bounding box center [387, 469] width 281 height 27
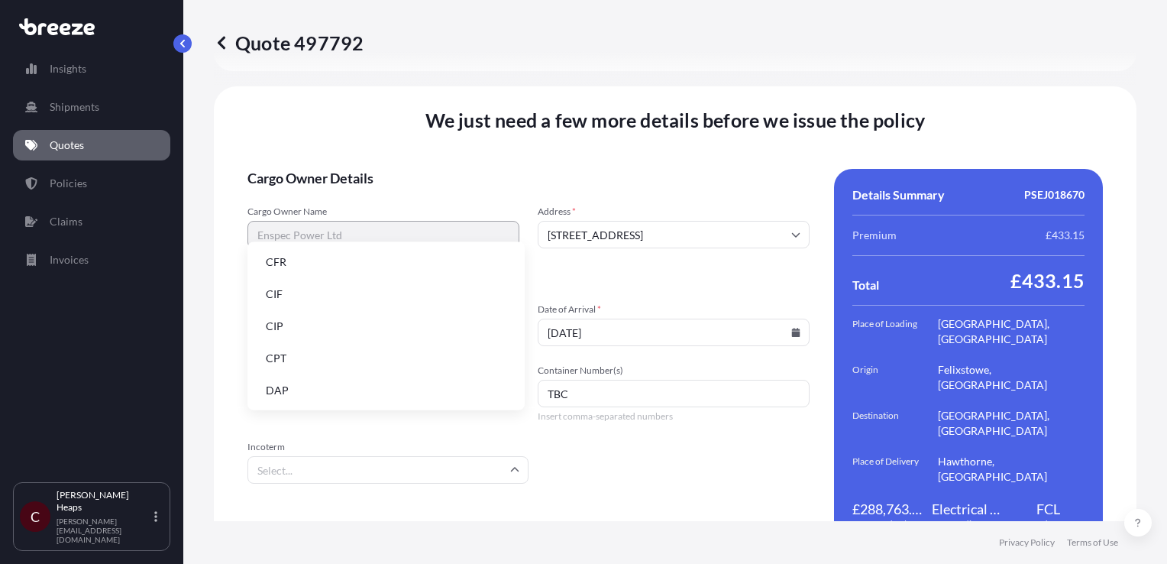
click at [284, 396] on li "DAP" at bounding box center [386, 390] width 265 height 29
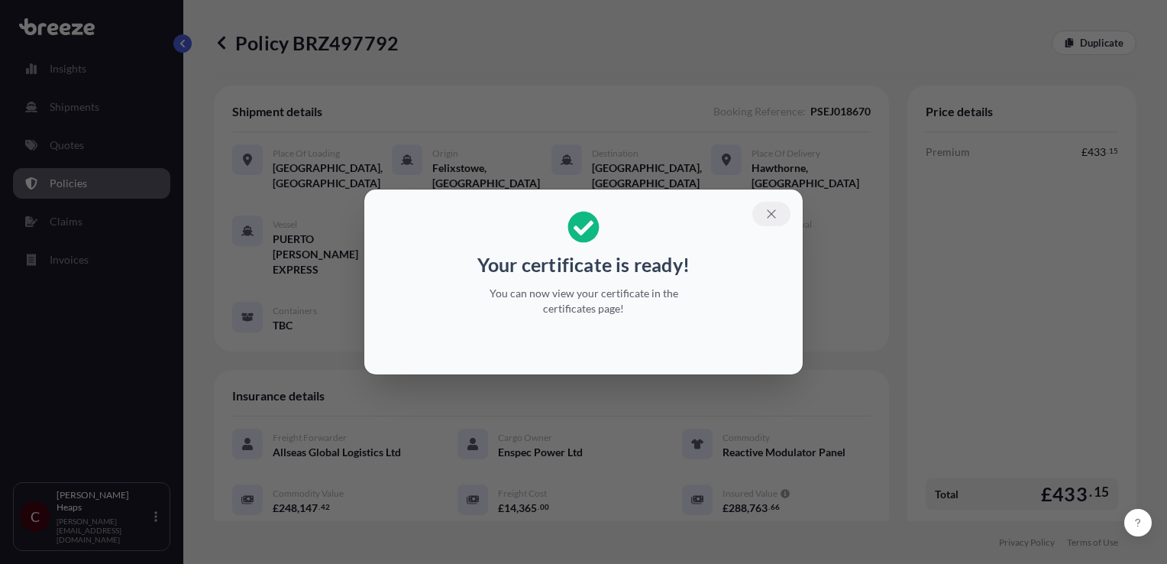
click at [766, 209] on icon "button" at bounding box center [772, 214] width 14 height 14
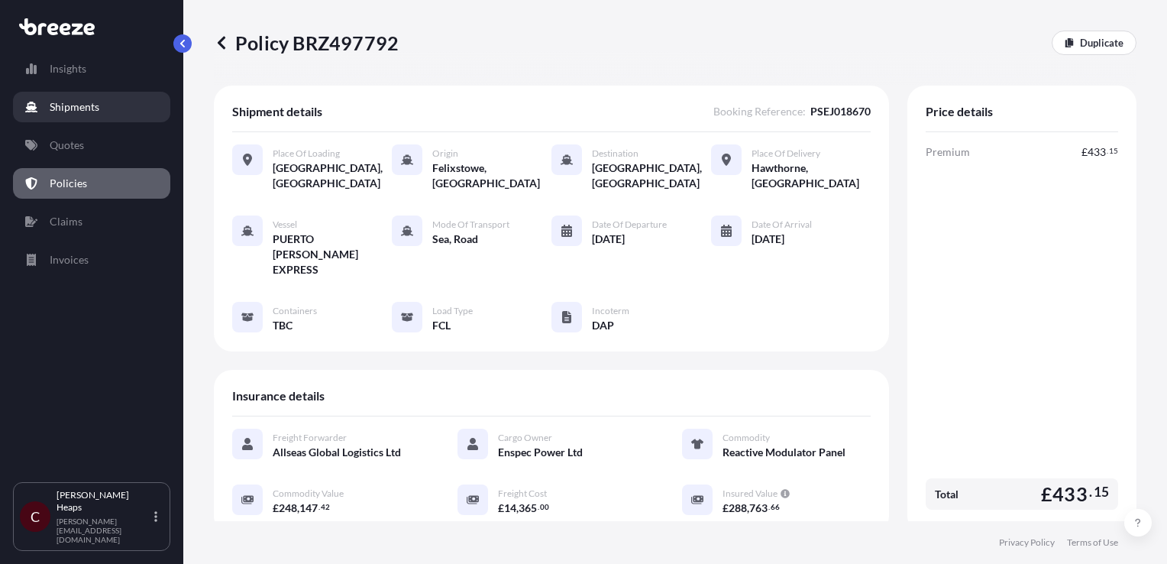
click at [89, 105] on p "Shipments" at bounding box center [75, 106] width 50 height 15
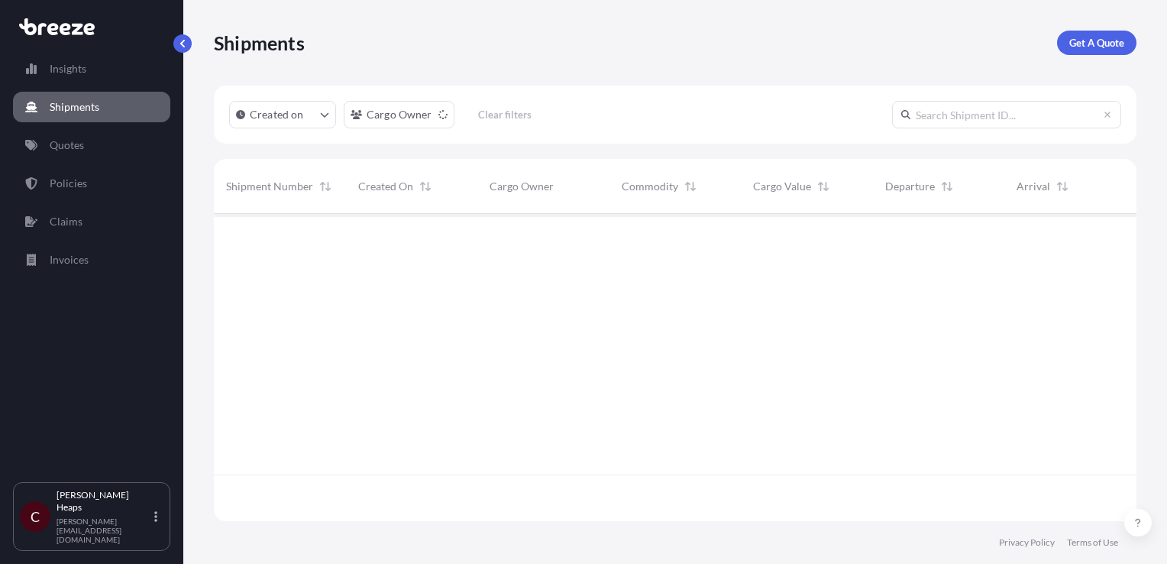
scroll to position [351, 910]
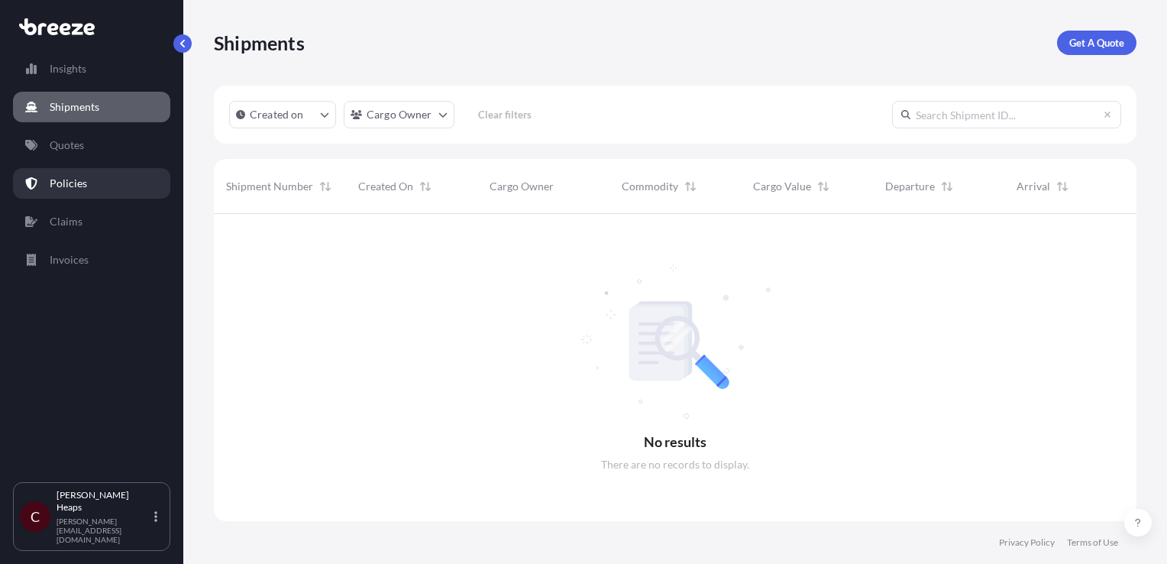
click at [64, 183] on p "Policies" at bounding box center [68, 183] width 37 height 15
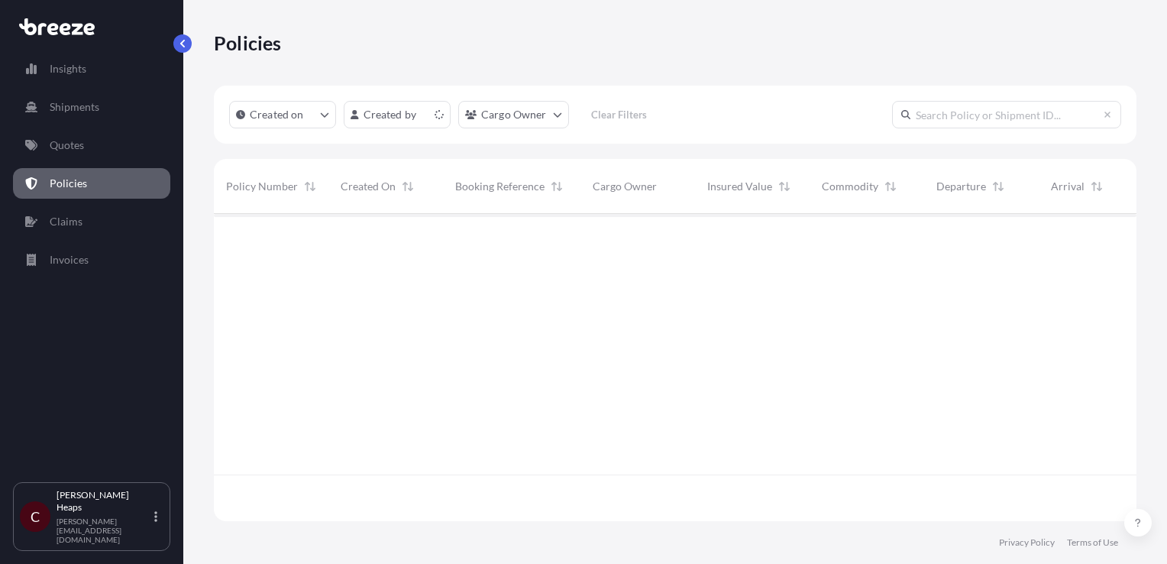
scroll to position [304, 910]
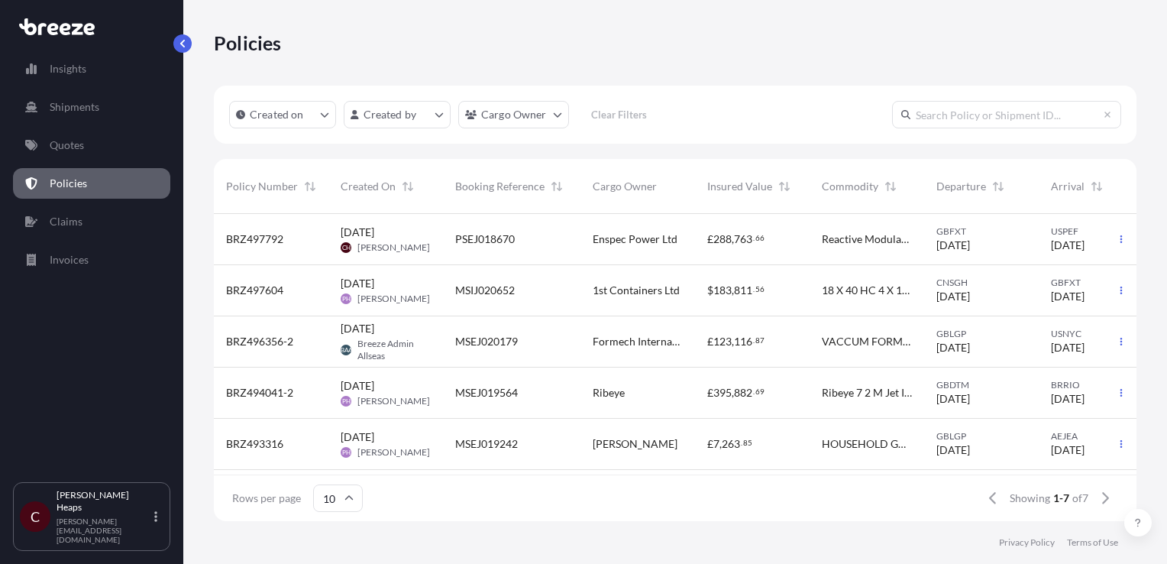
click at [258, 237] on span "BRZ497792" at bounding box center [254, 238] width 57 height 15
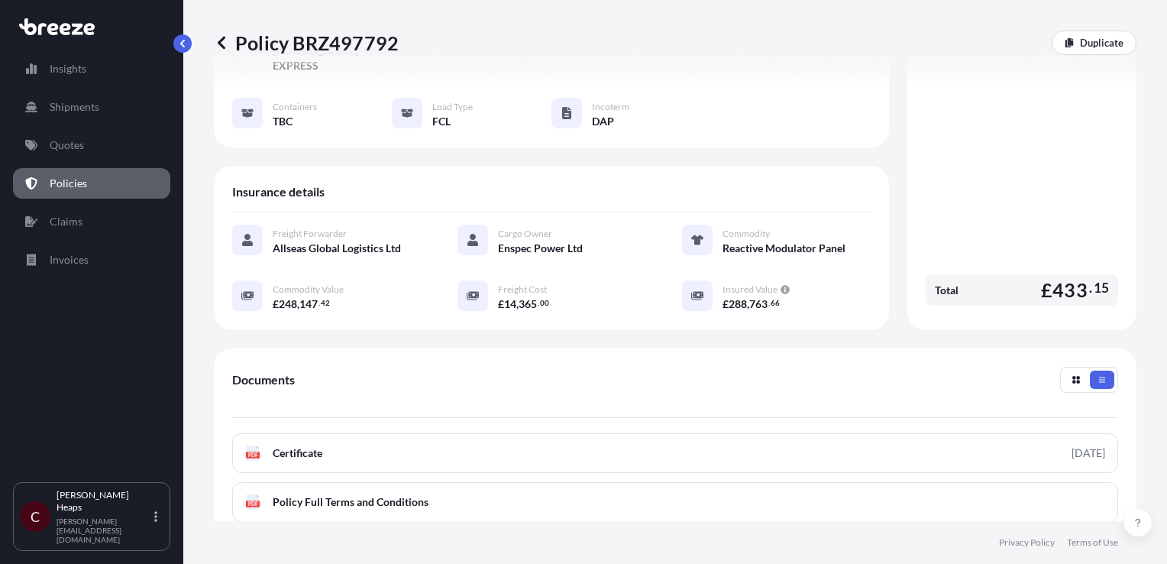
scroll to position [229, 0]
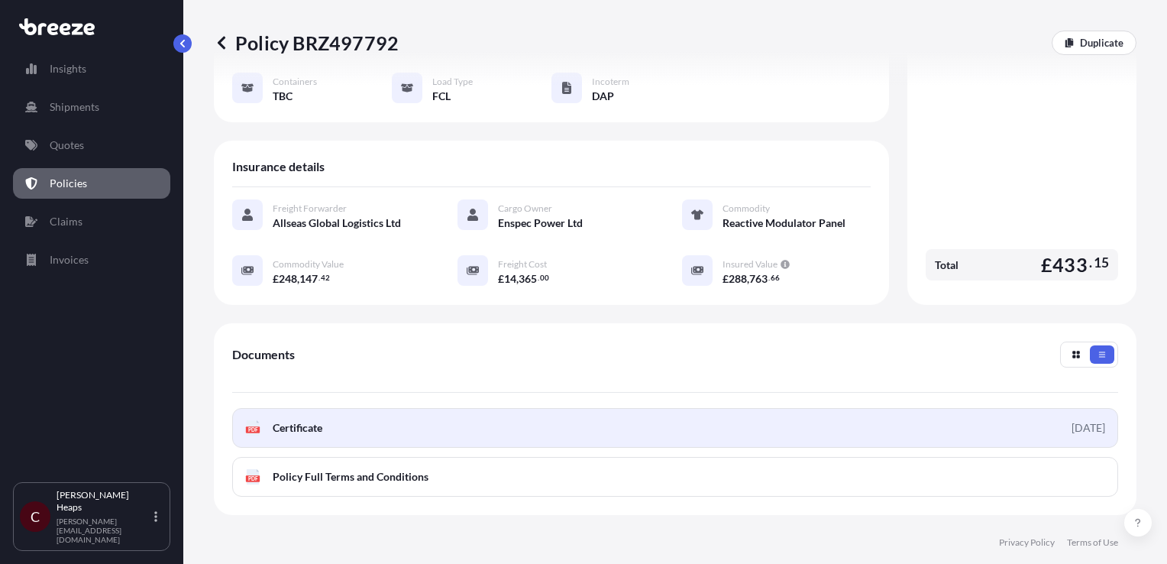
click at [300, 420] on span "Certificate" at bounding box center [298, 427] width 50 height 15
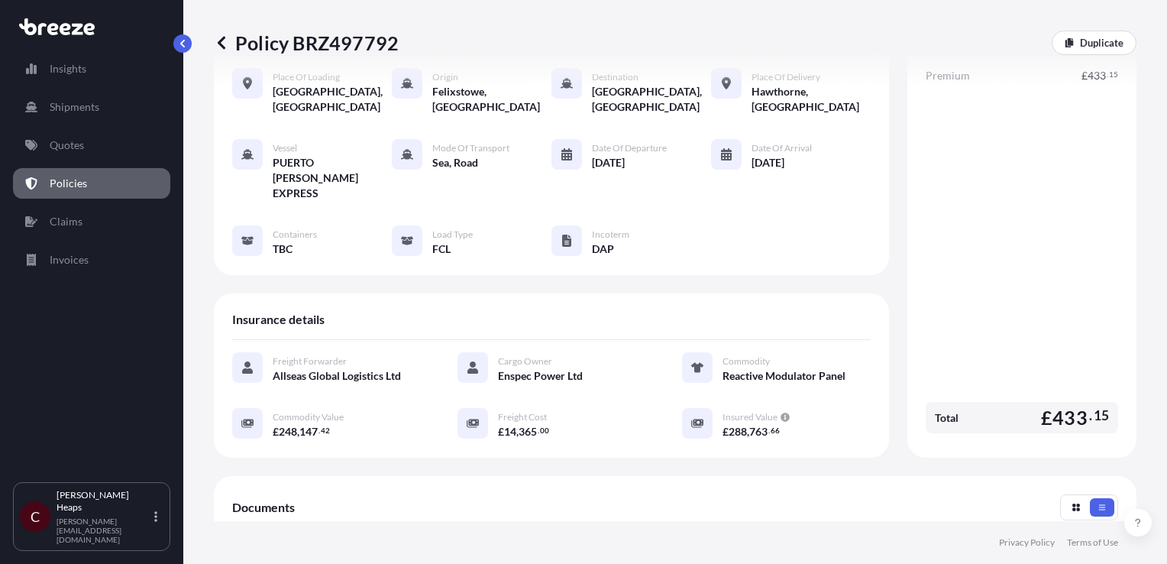
scroll to position [0, 0]
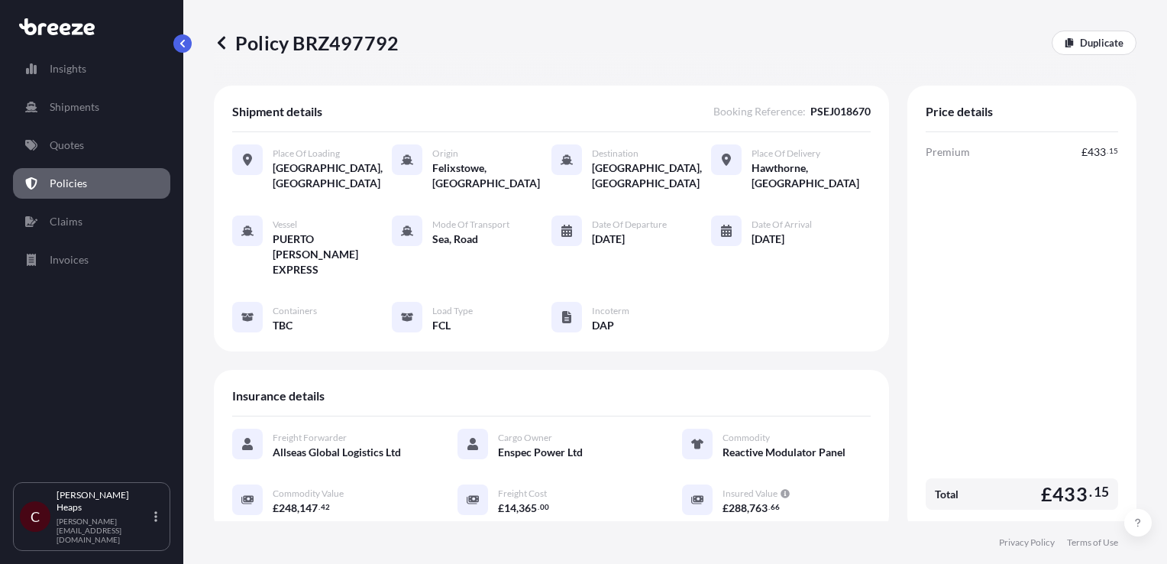
click at [254, 302] on div at bounding box center [247, 317] width 31 height 31
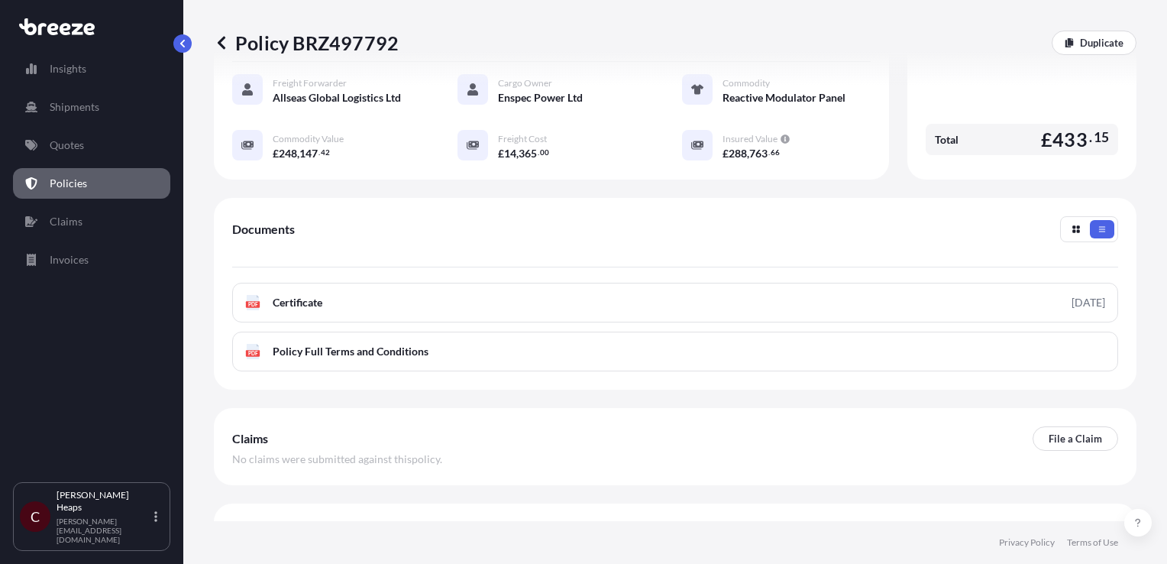
scroll to position [368, 0]
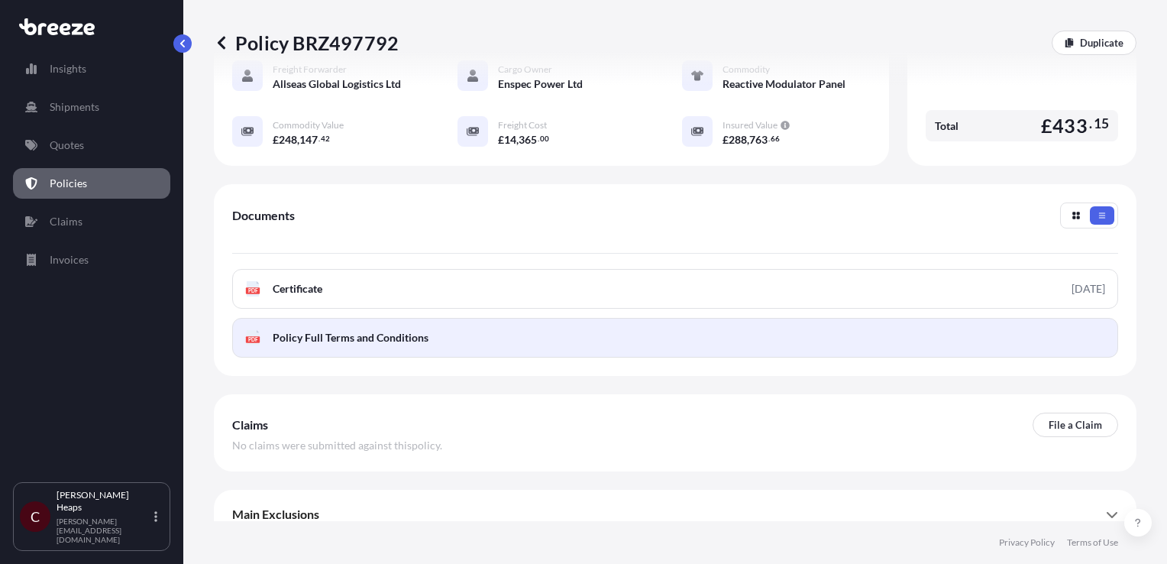
click at [344, 330] on span "Policy Full Terms and Conditions" at bounding box center [351, 337] width 156 height 15
